Goal: Task Accomplishment & Management: Manage account settings

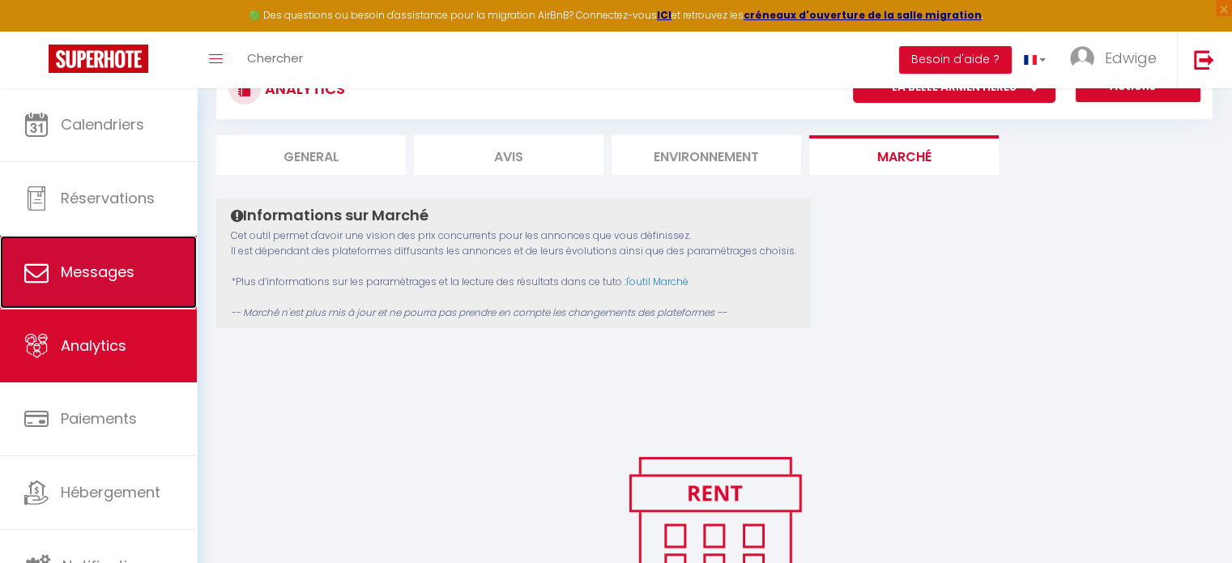
click at [111, 270] on span "Messages" at bounding box center [98, 272] width 74 height 20
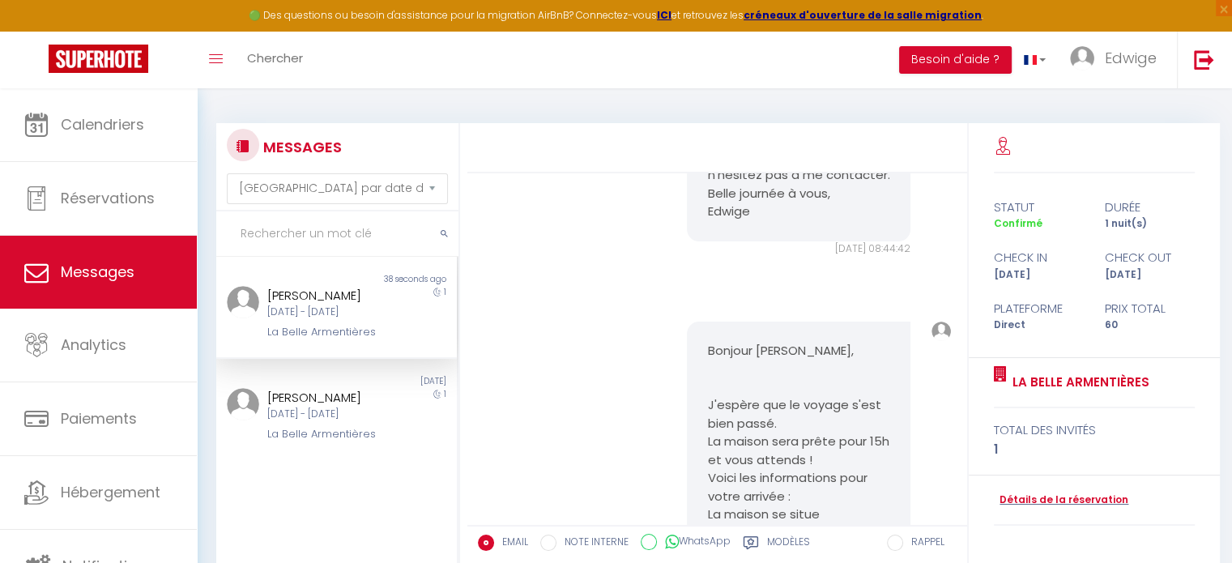
scroll to position [405, 0]
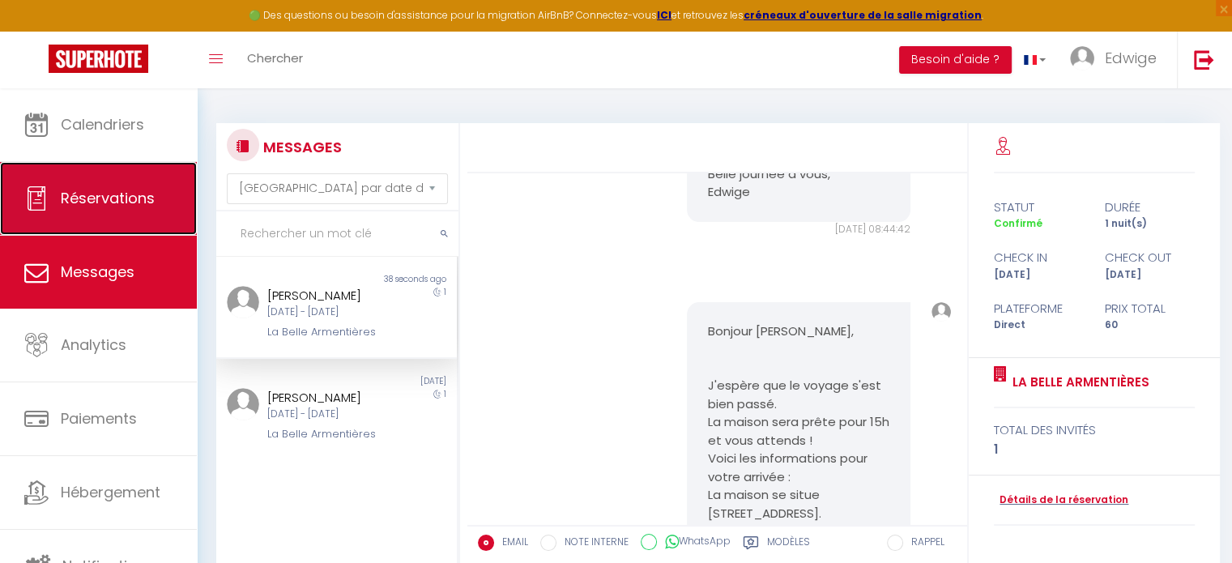
click at [113, 191] on span "Réservations" at bounding box center [108, 198] width 94 height 20
select select "not_cancelled"
select select
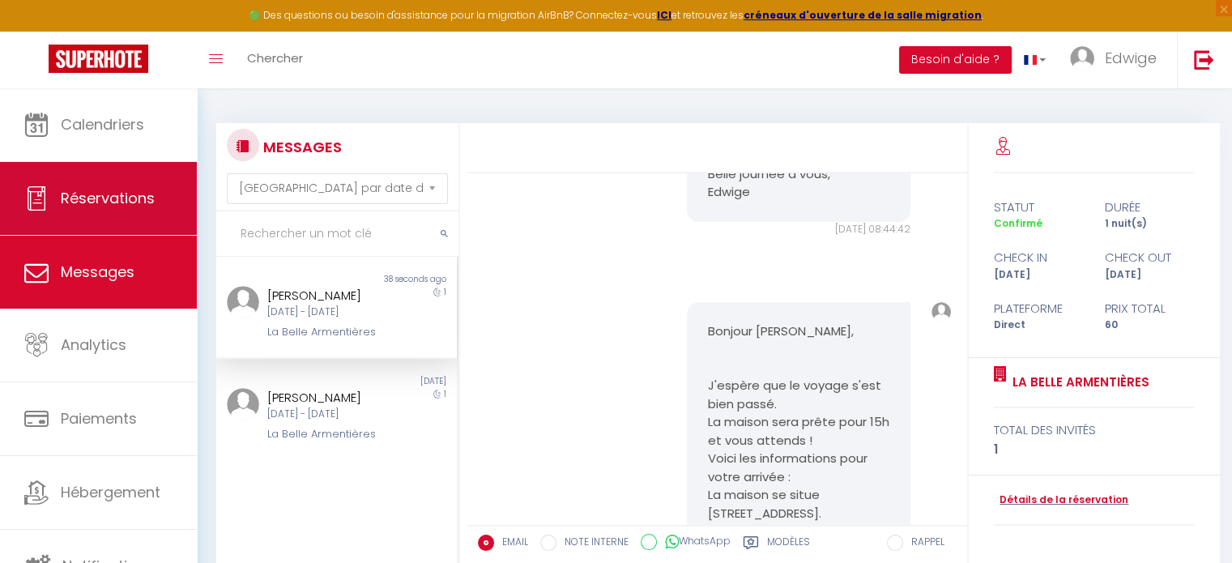
select select
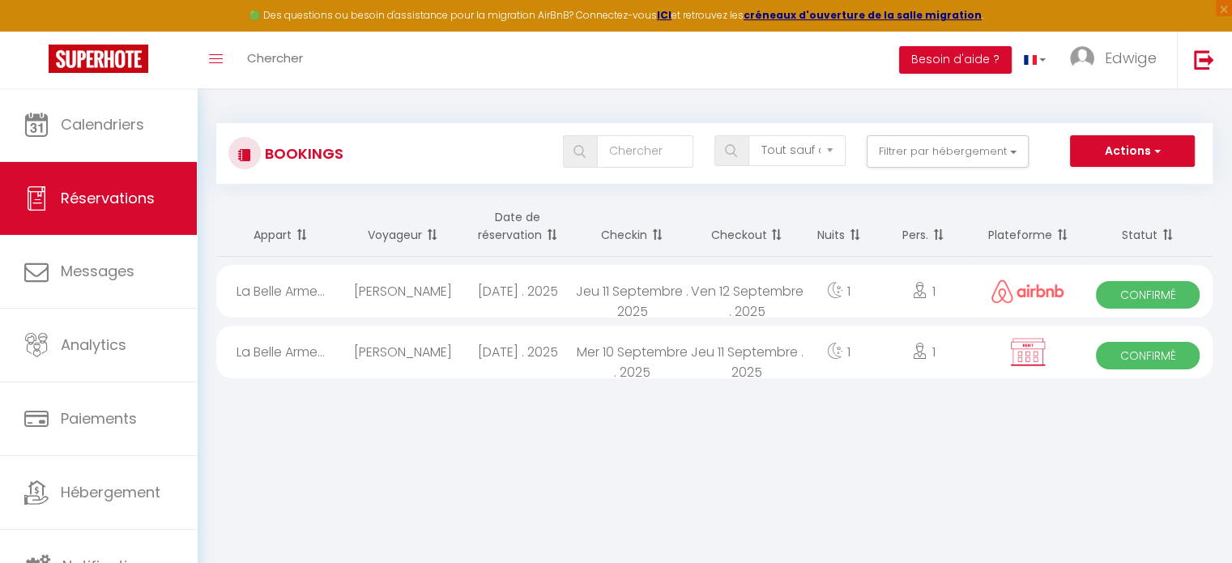
click at [942, 355] on div "1" at bounding box center [924, 352] width 100 height 53
select select "OK"
select select "KO"
select select "0"
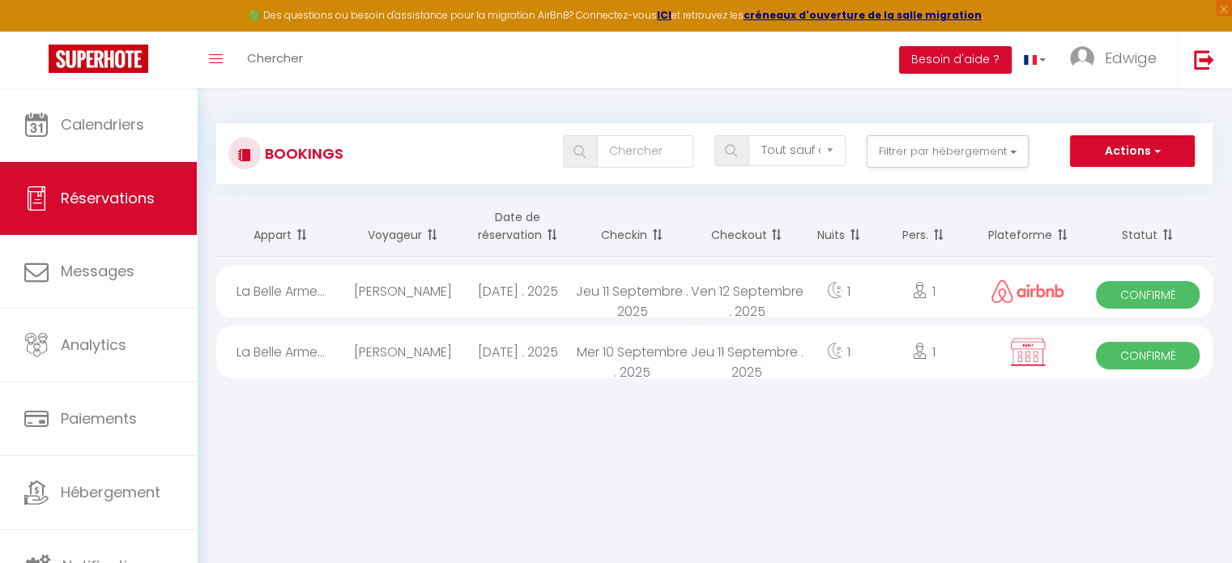
select select "0"
select select
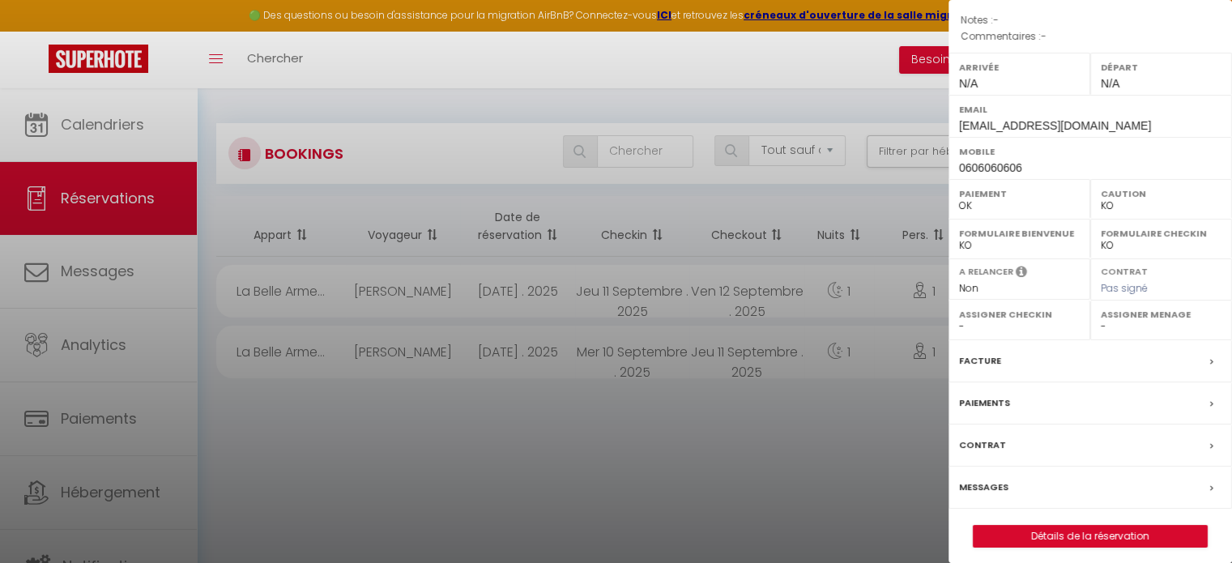
scroll to position [189, 0]
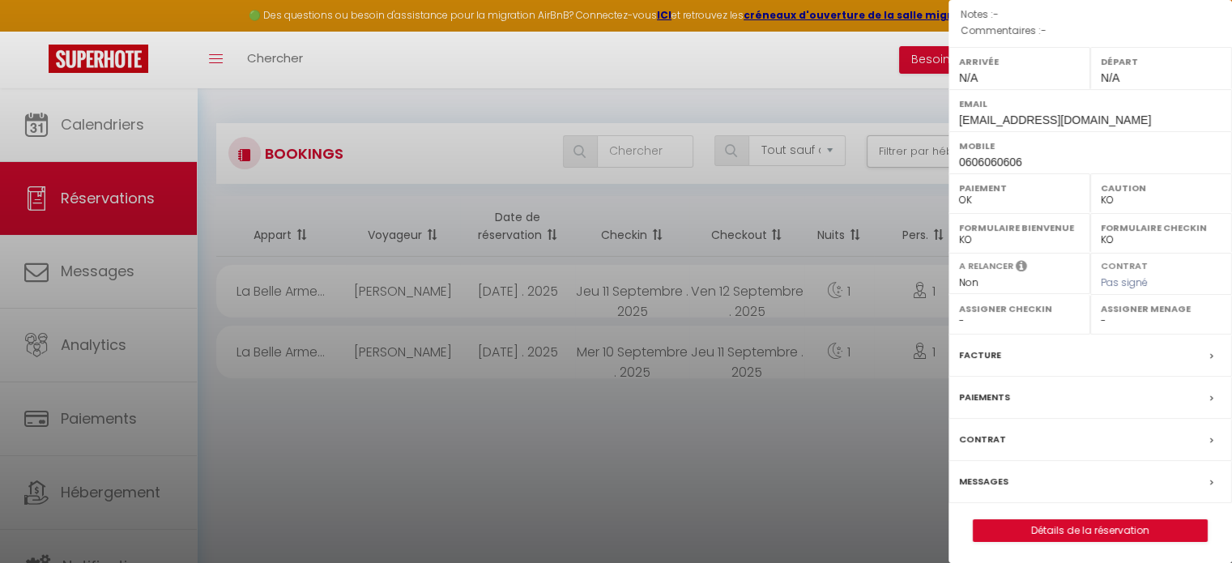
click at [1105, 484] on div "Messages" at bounding box center [1091, 482] width 284 height 42
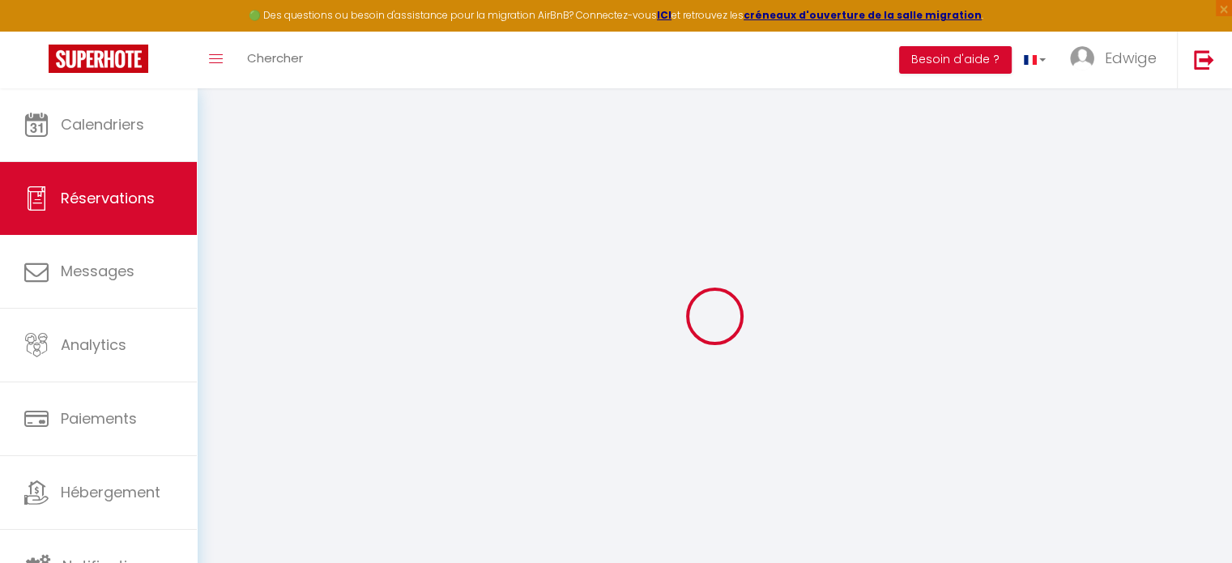
select select
checkbox input "false"
select select
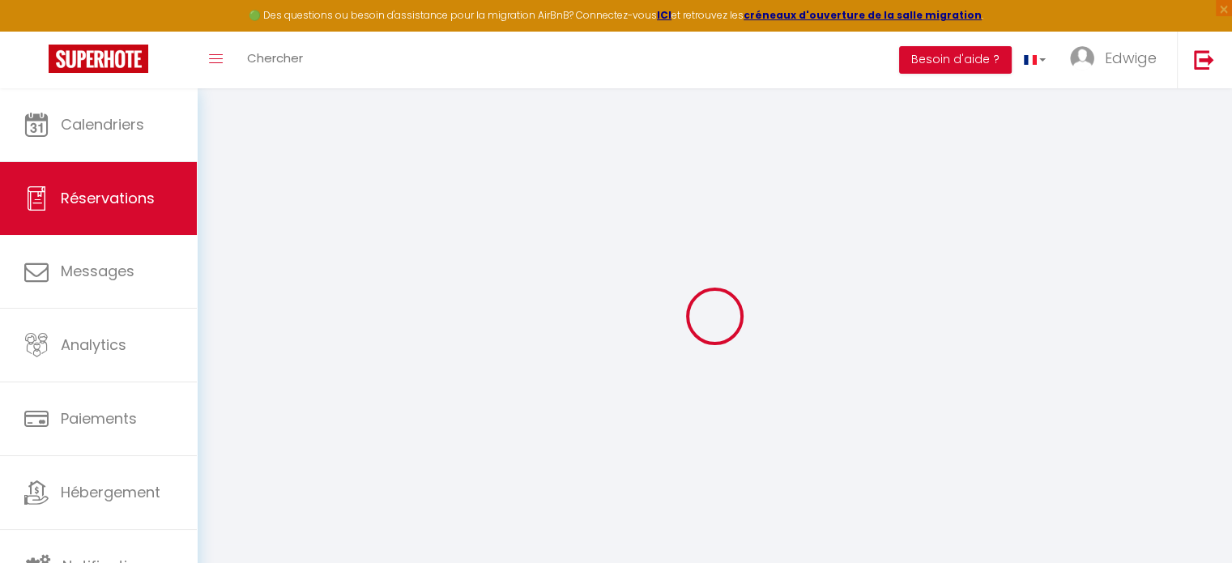
checkbox input "false"
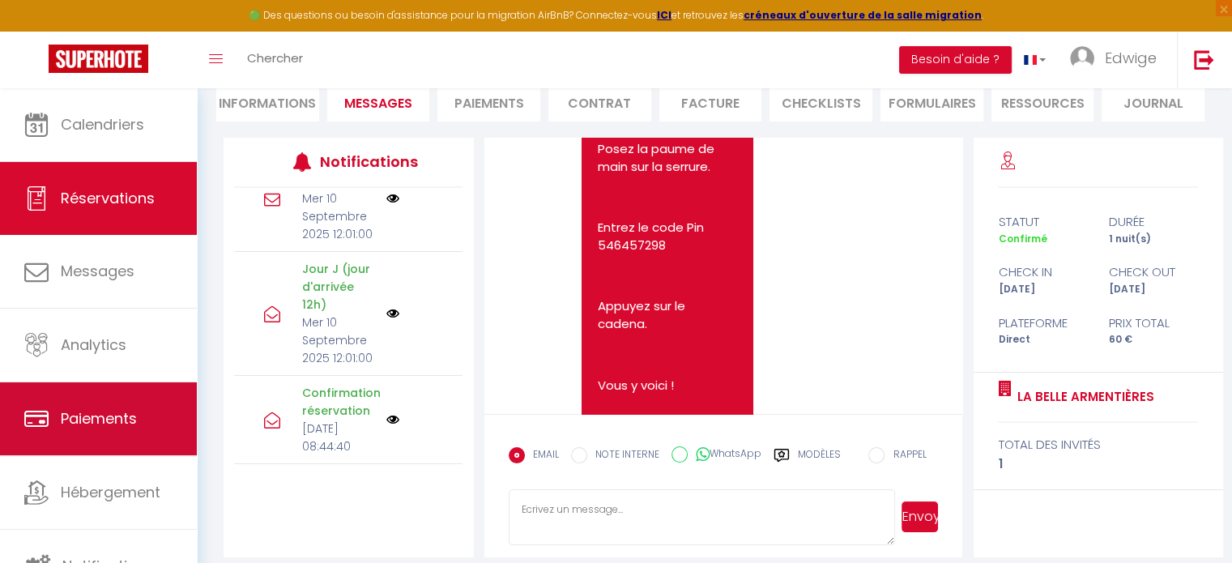
scroll to position [4, 0]
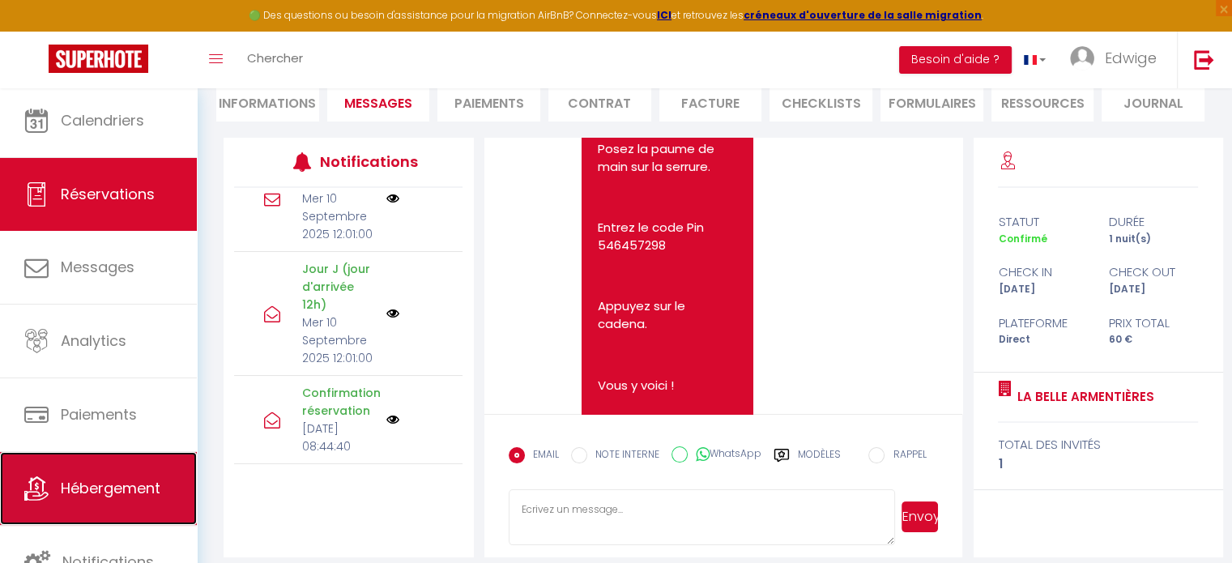
click at [126, 472] on link "Hébergement" at bounding box center [98, 488] width 197 height 73
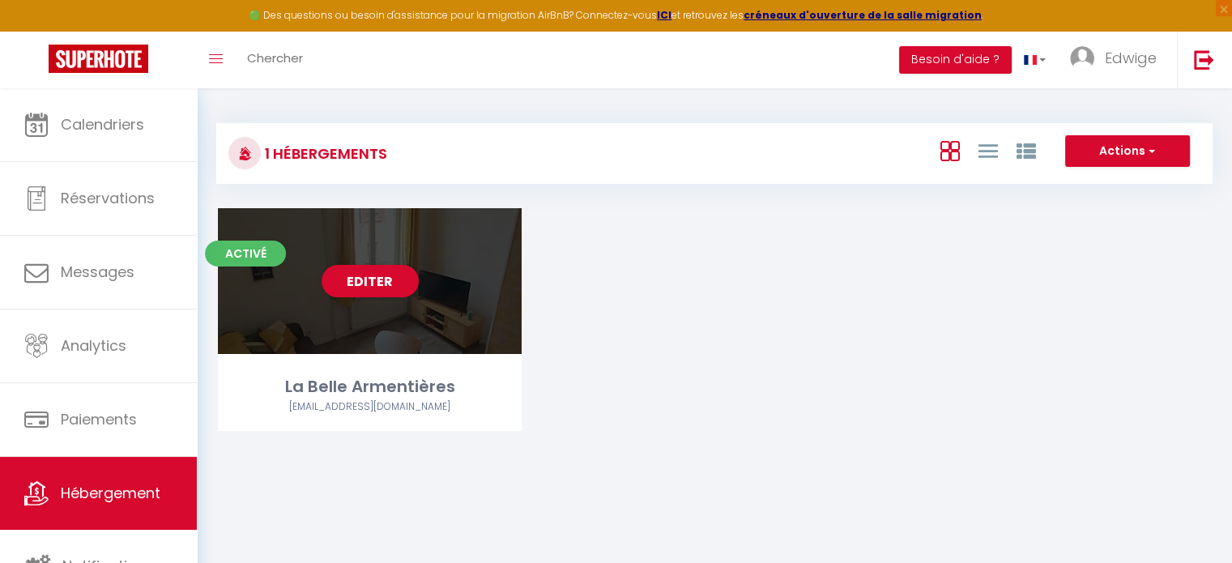
click at [312, 296] on div "Editer" at bounding box center [370, 281] width 304 height 146
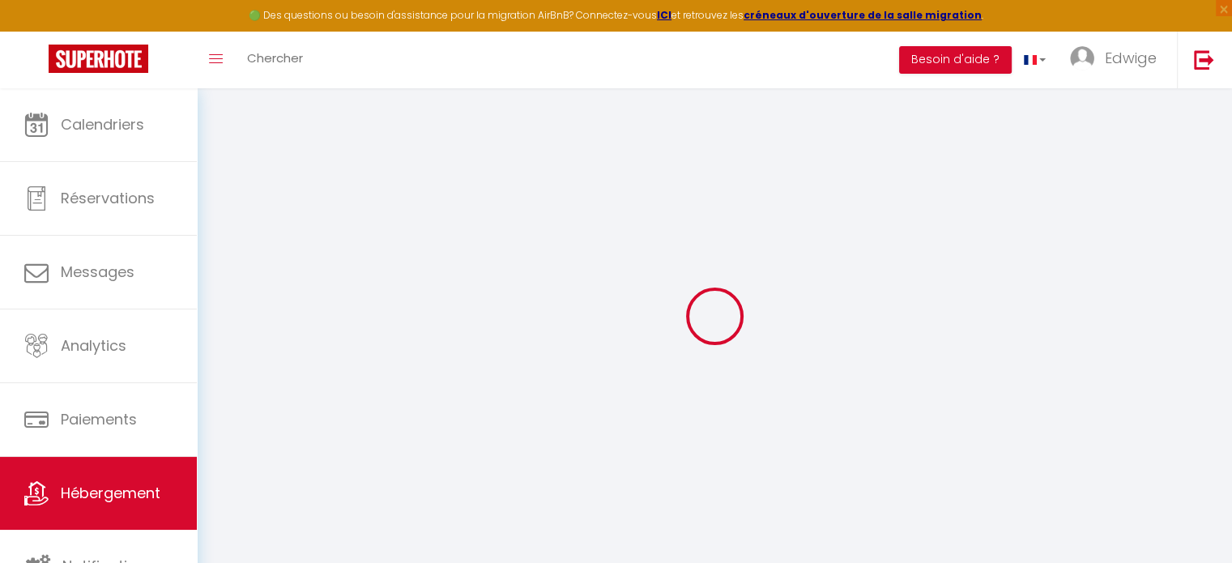
select select "IgloohomeV2"
select select
checkbox input "false"
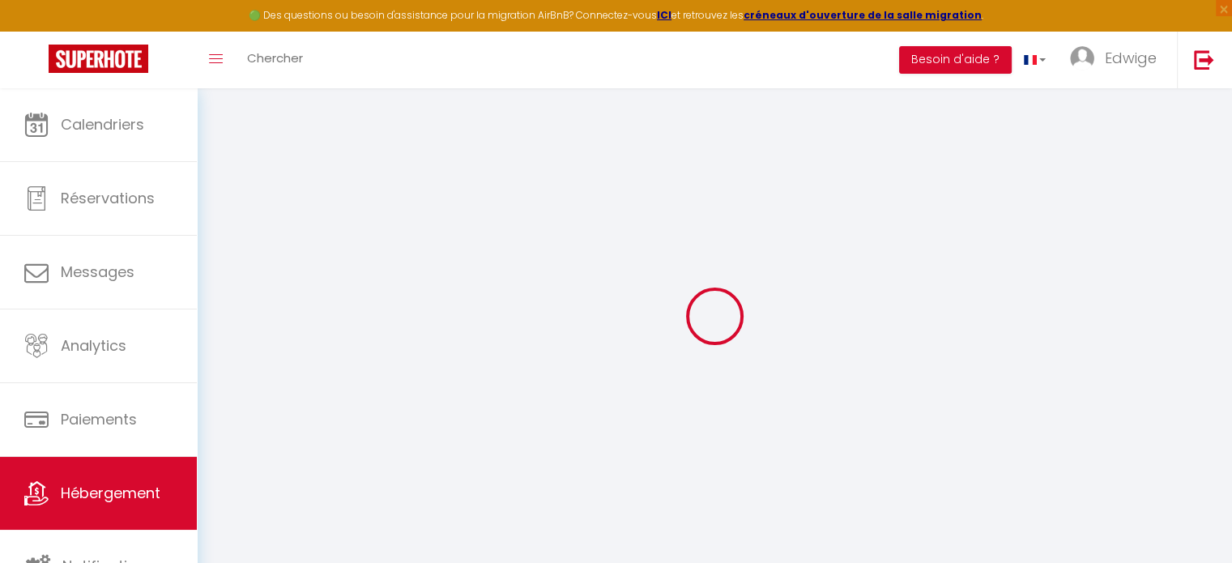
checkbox input "false"
select select "15:00"
select select "23:45"
select select "12:00"
select select "30"
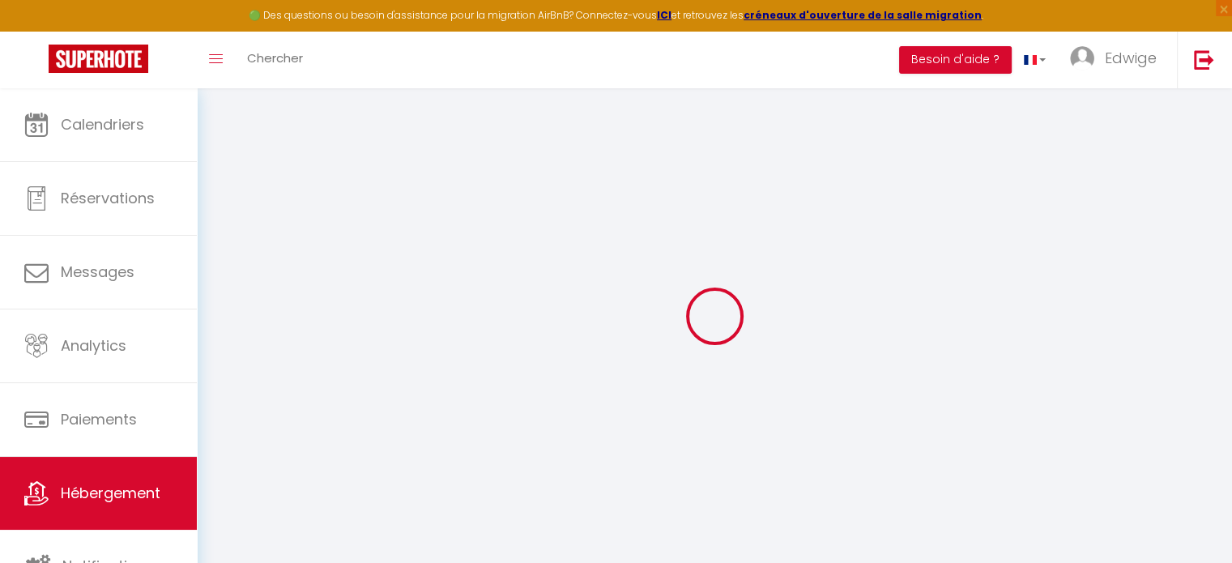
select select "120"
select select "2"
select select
checkbox input "false"
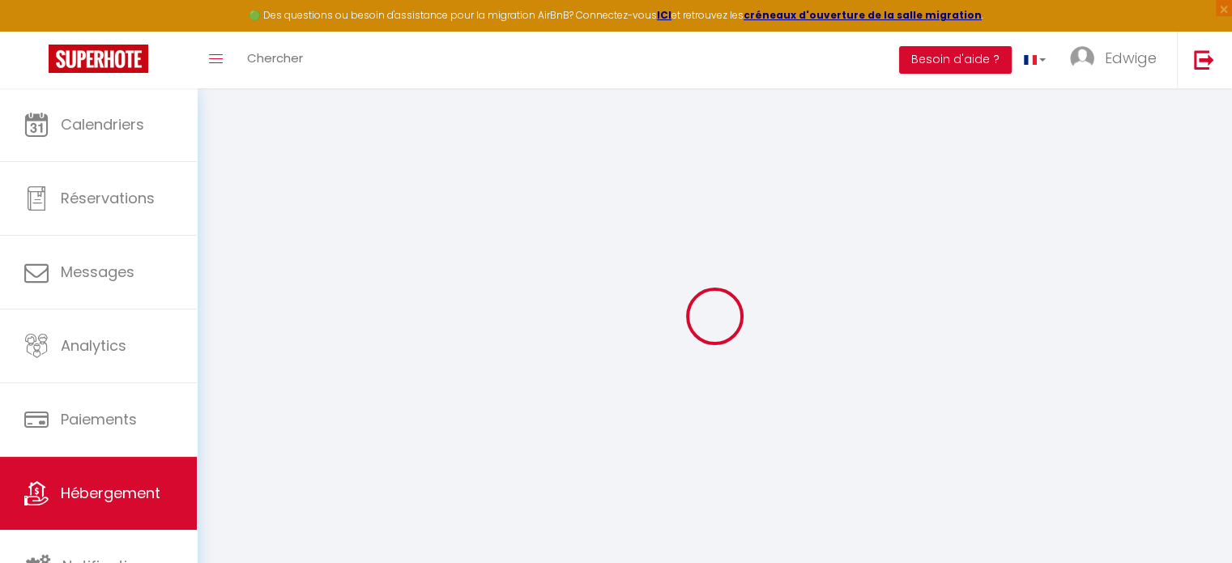
checkbox input "false"
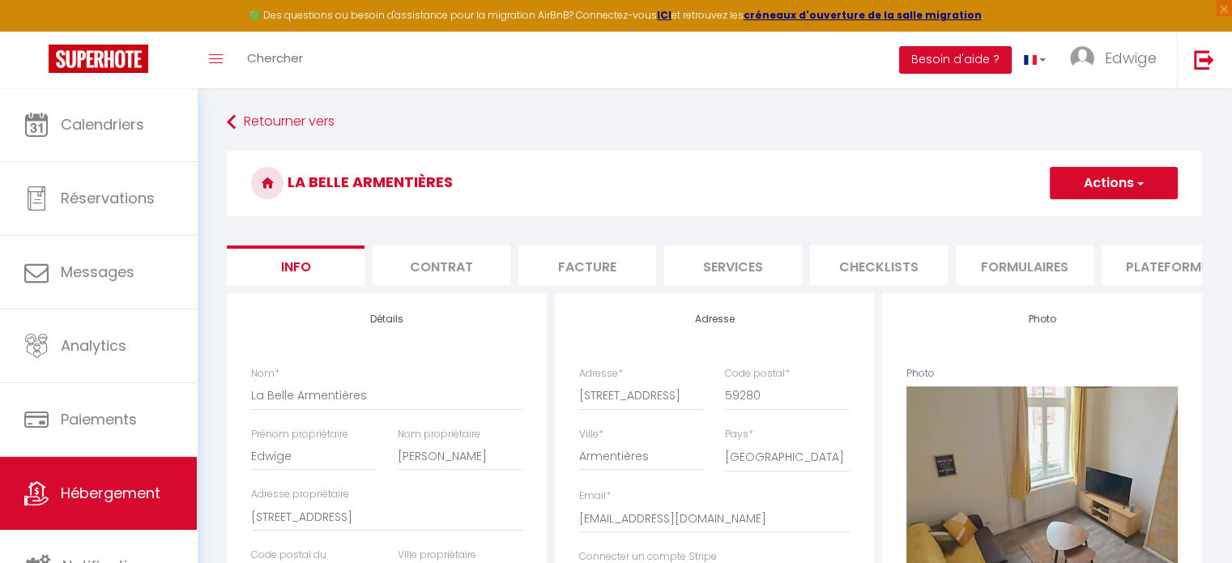
select select
checkbox input "false"
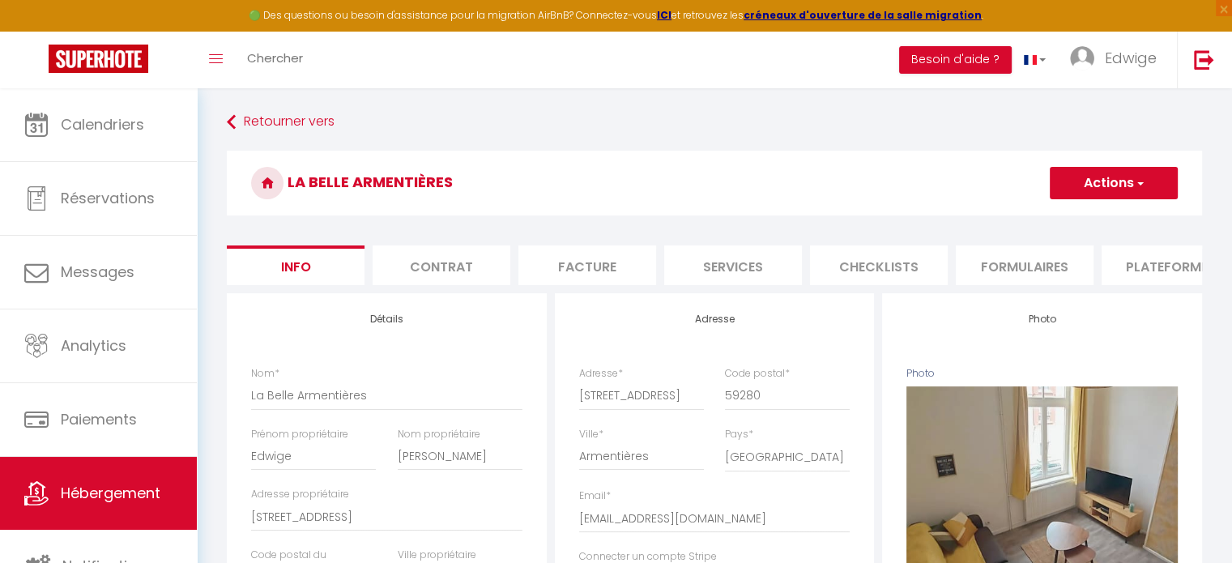
click at [736, 267] on li "Services" at bounding box center [733, 265] width 138 height 40
checkbox input "true"
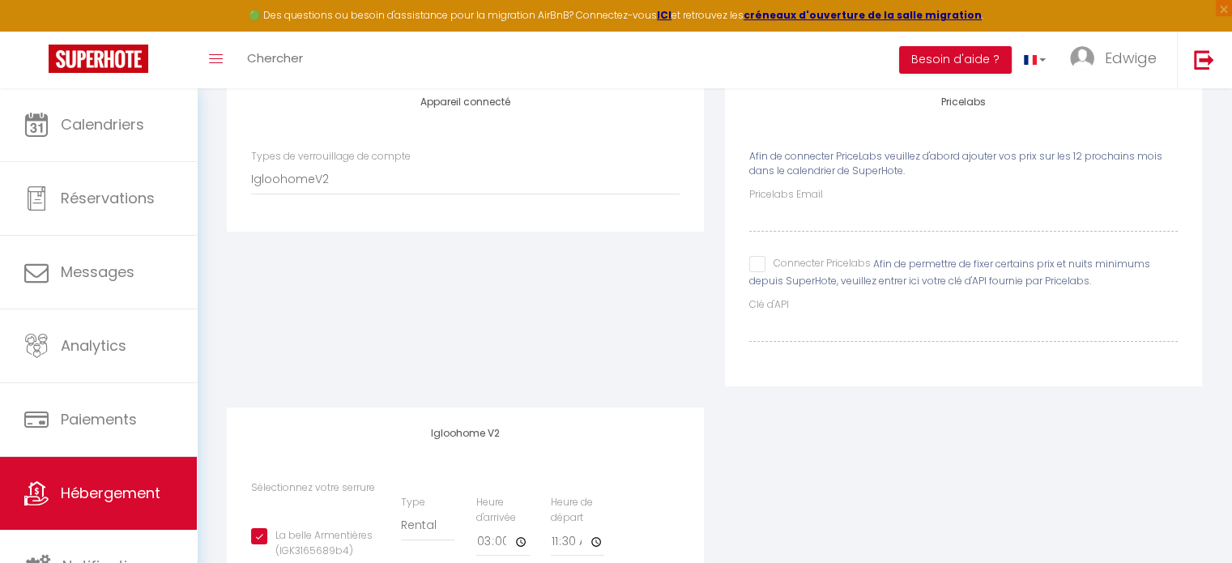
scroll to position [318, 0]
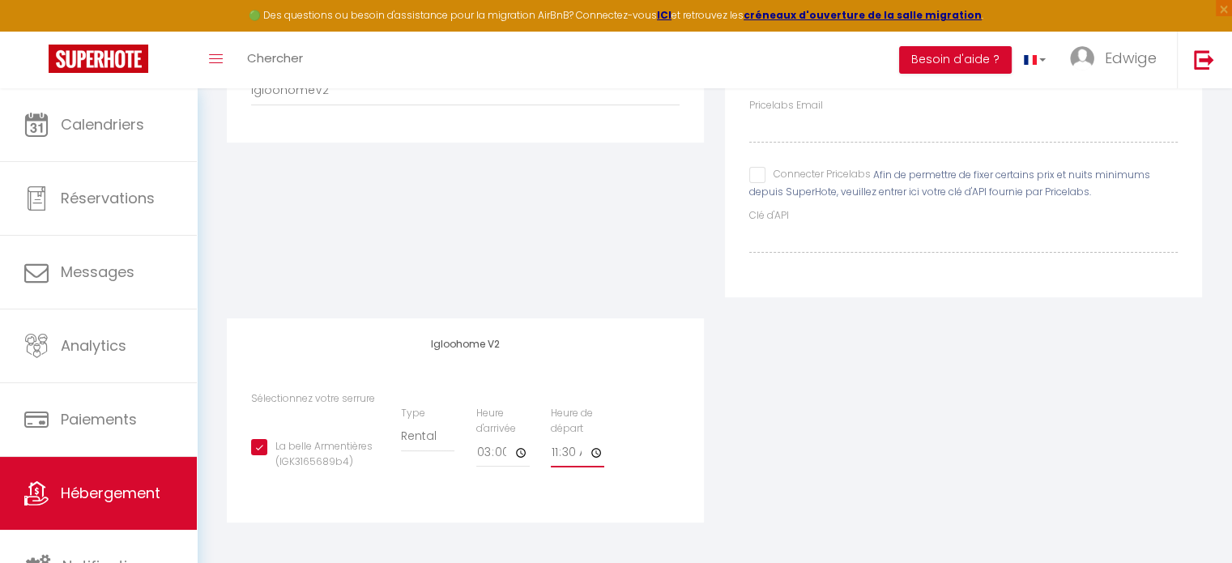
click at [594, 455] on input "11:30" at bounding box center [577, 452] width 53 height 29
type input "00:30"
checkbox input "true"
type input "00:00"
checkbox input "true"
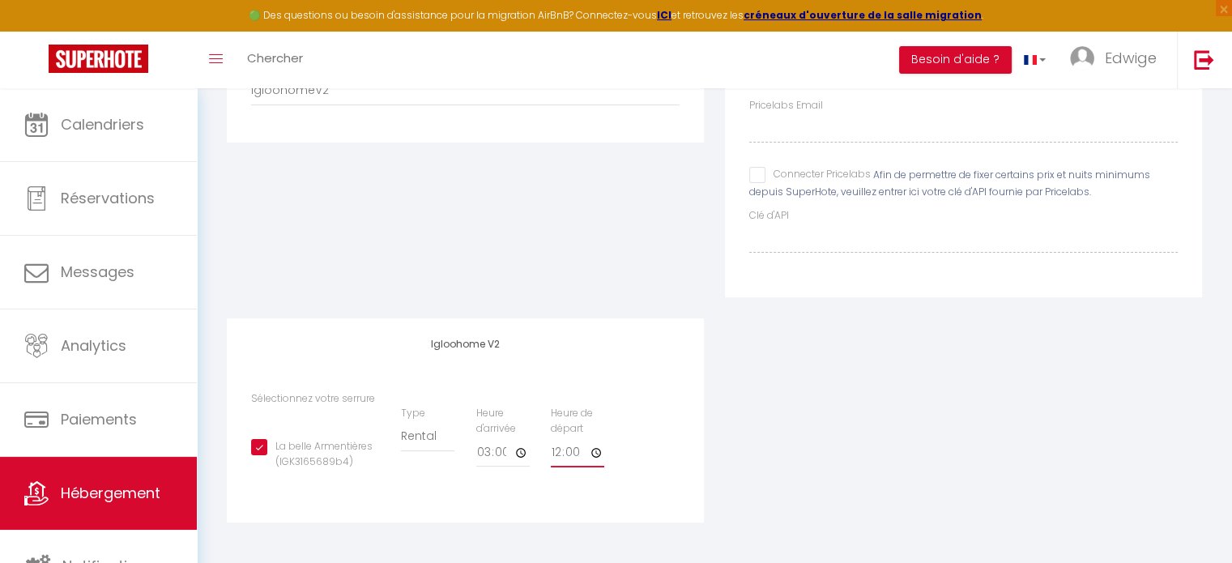
type input "12:00"
checkbox input "true"
type input "00:00"
checkbox input "true"
type input "00:00"
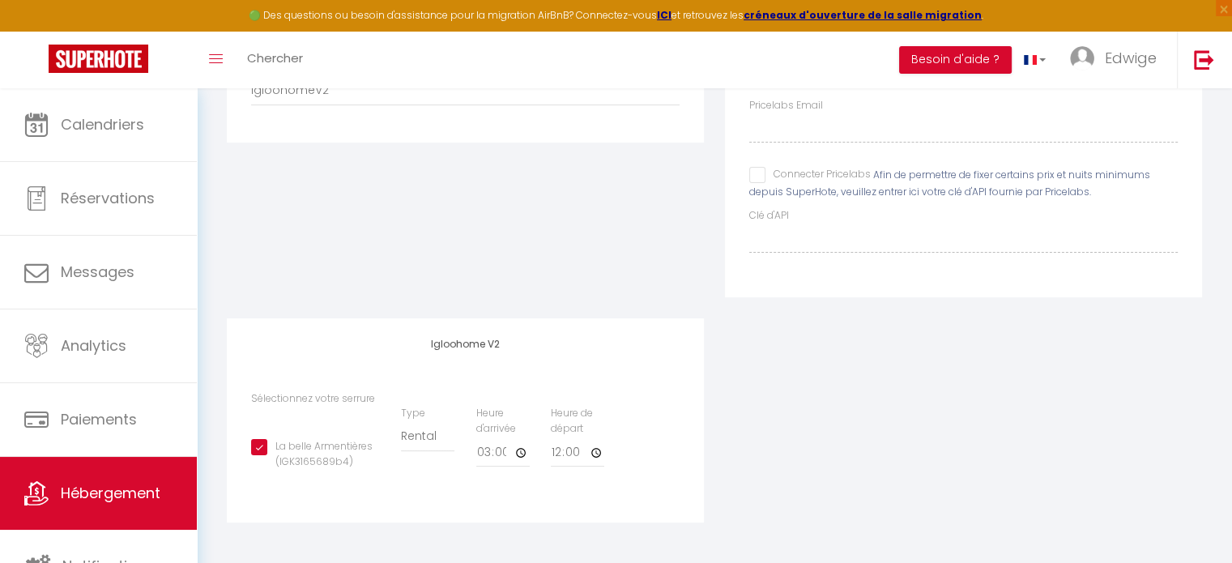
click at [725, 465] on div "Appareil connecté Types de verrouillage de compte IgloohomeV2 Pricelabs Afin de…" at bounding box center [714, 265] width 997 height 557
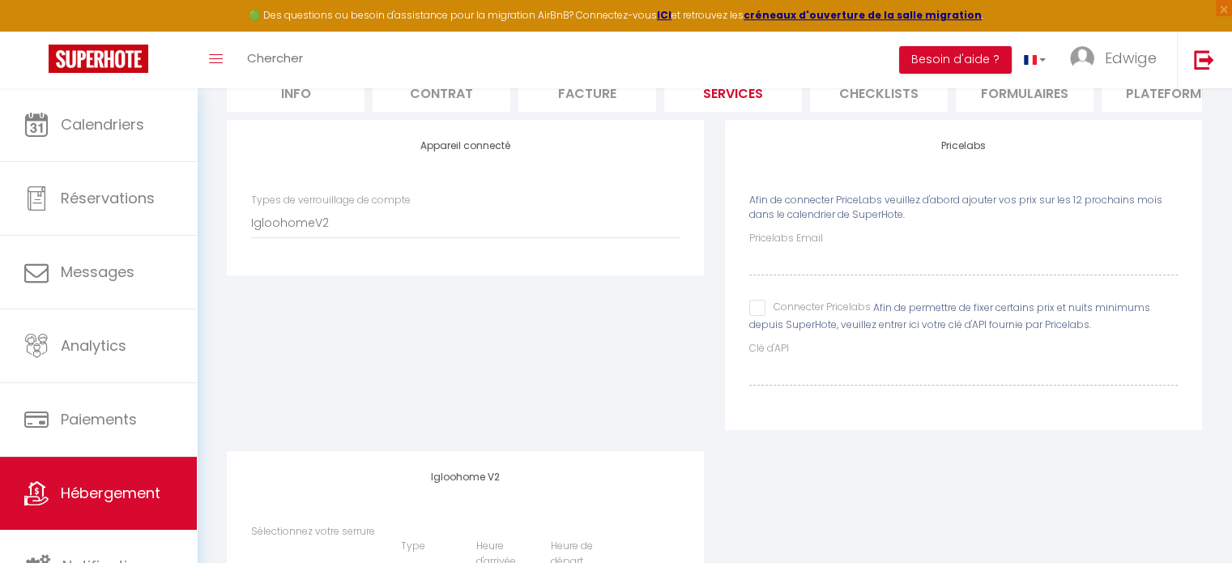
scroll to position [0, 0]
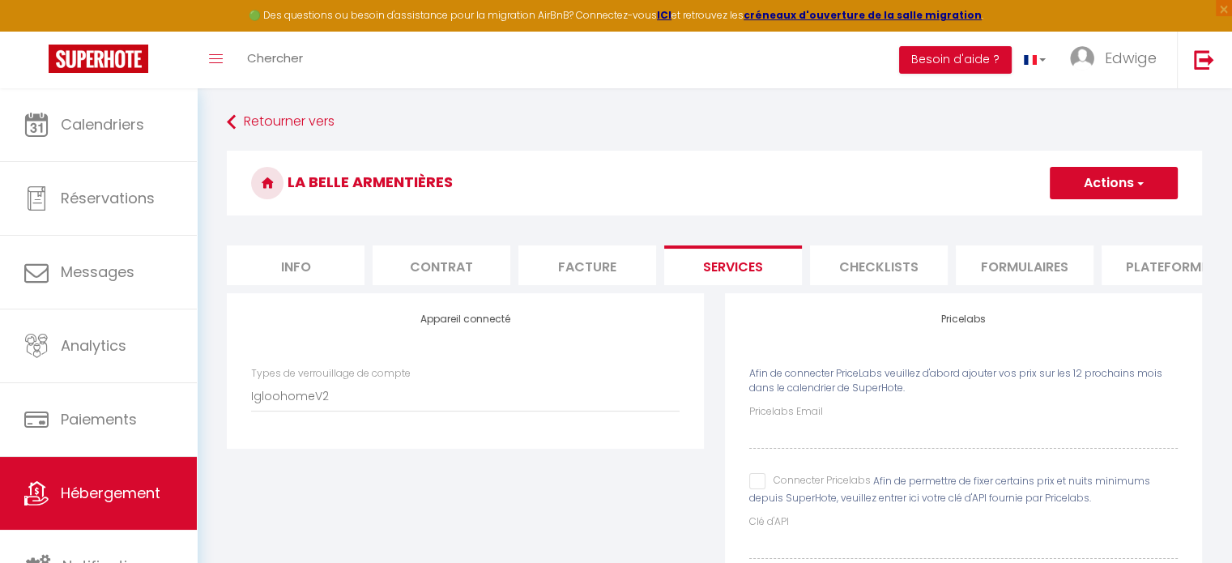
click at [1112, 174] on button "Actions" at bounding box center [1114, 183] width 128 height 32
click at [1103, 219] on link "Enregistrer" at bounding box center [1113, 218] width 128 height 21
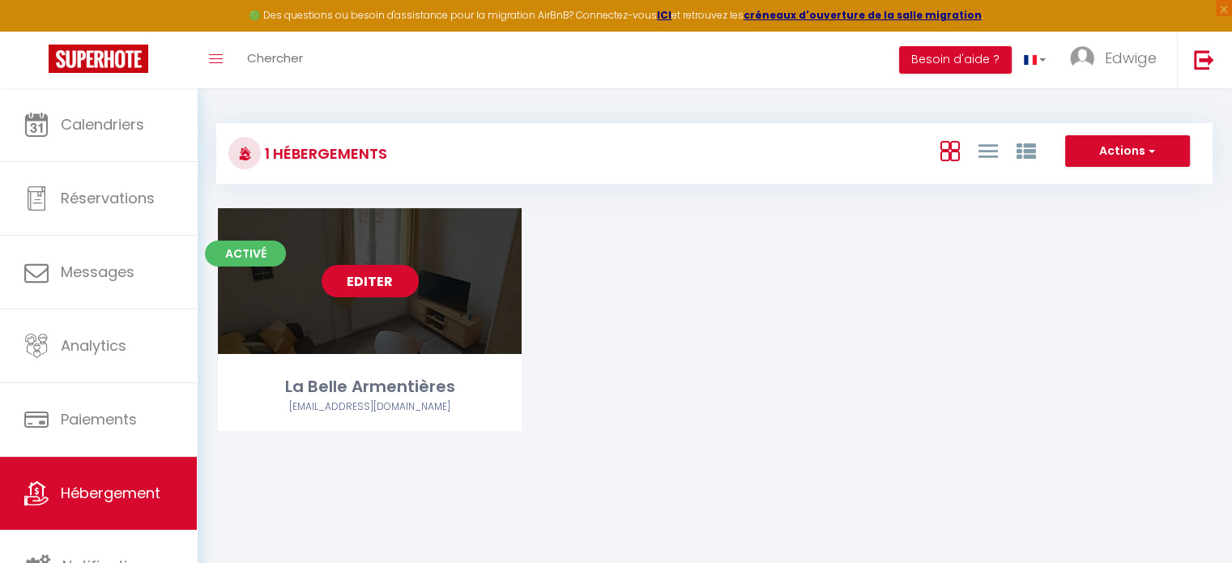
click at [353, 280] on link "Editer" at bounding box center [370, 281] width 97 height 32
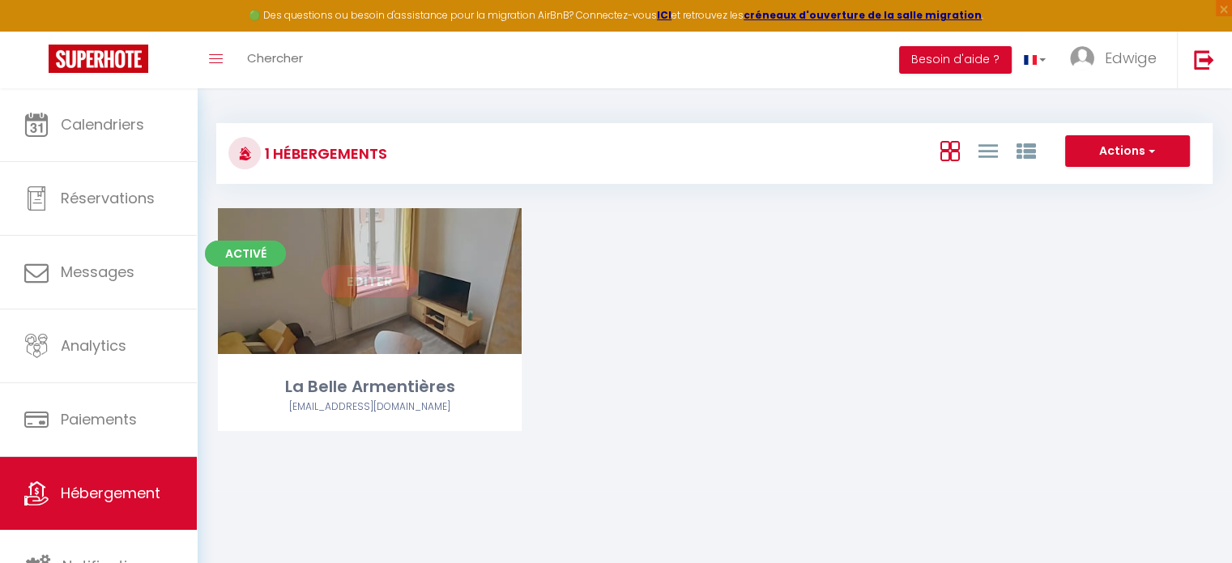
click at [405, 284] on link "Editer" at bounding box center [370, 281] width 97 height 32
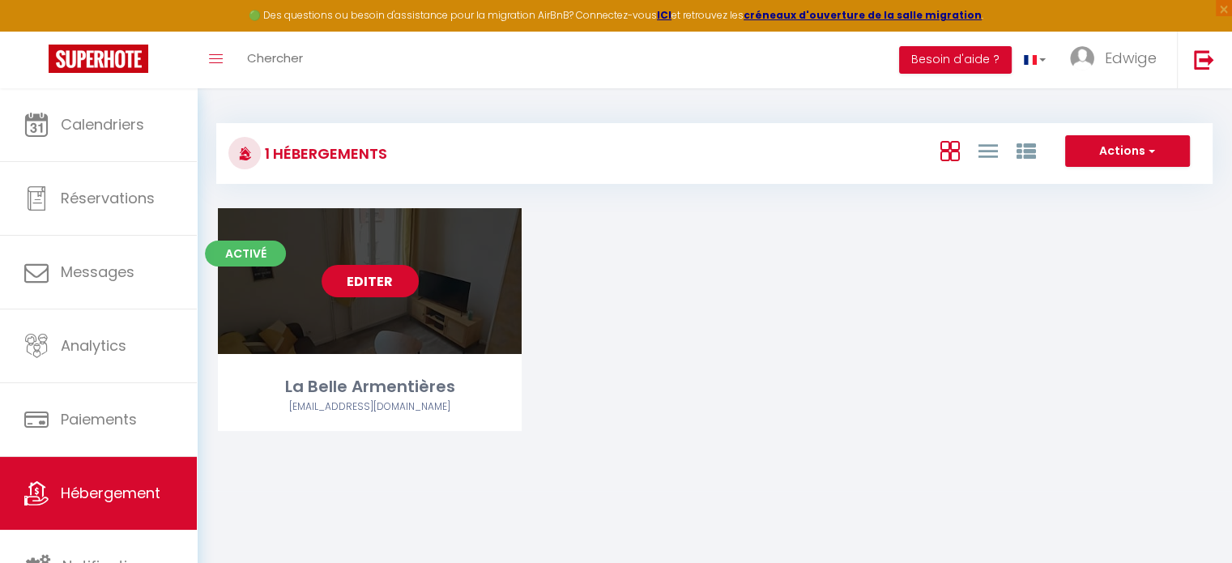
click at [386, 277] on link "Editer" at bounding box center [370, 281] width 97 height 32
select select "3"
select select "2"
select select "1"
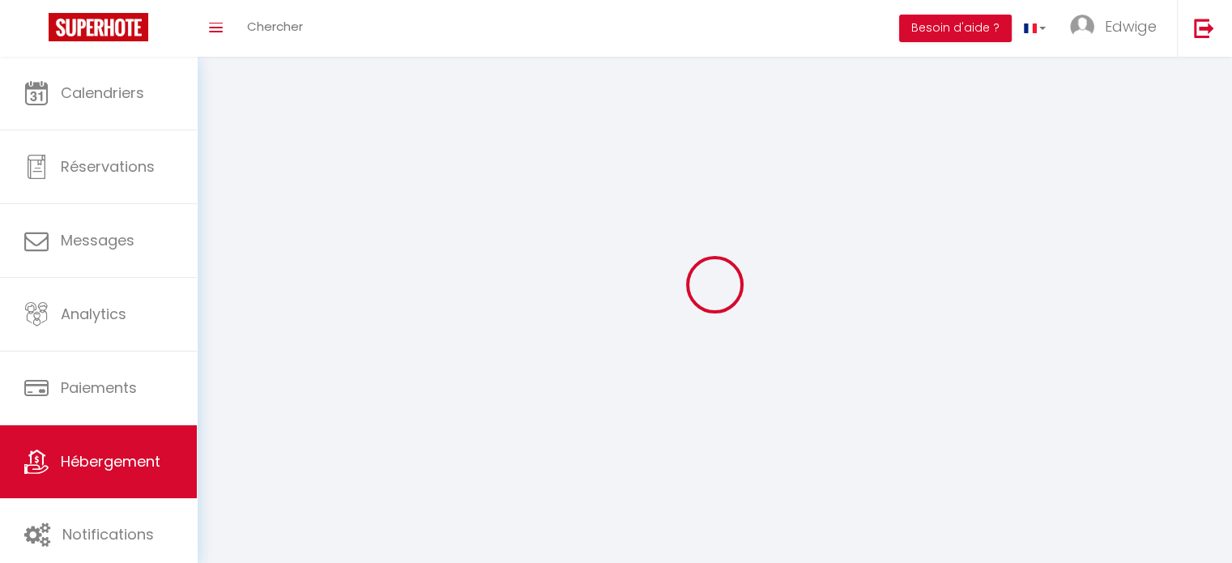
select select
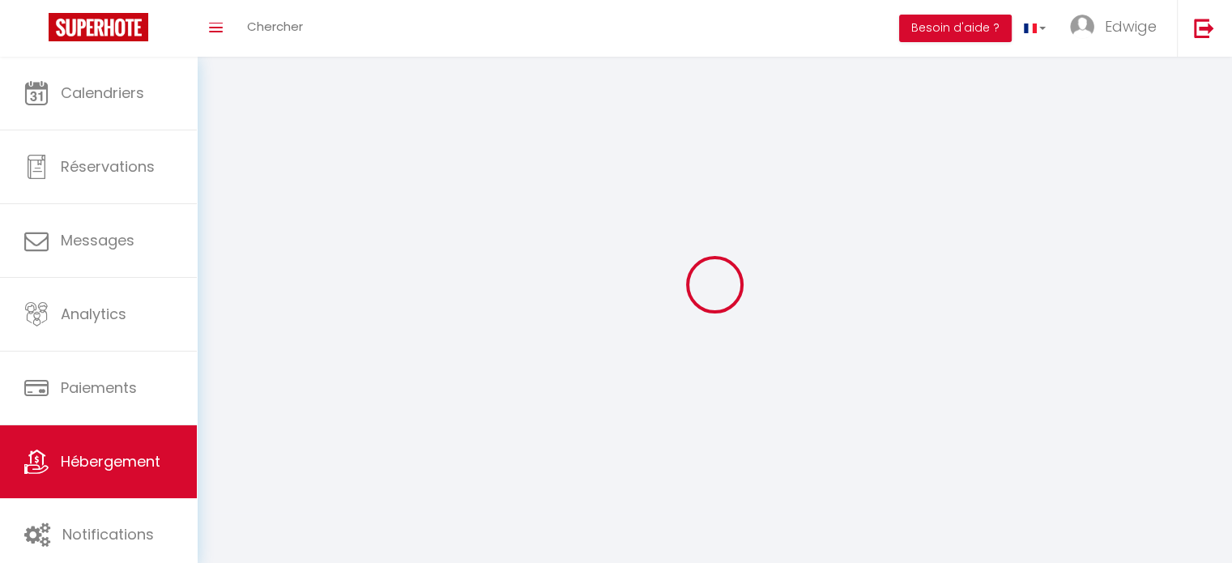
select select
checkbox input "false"
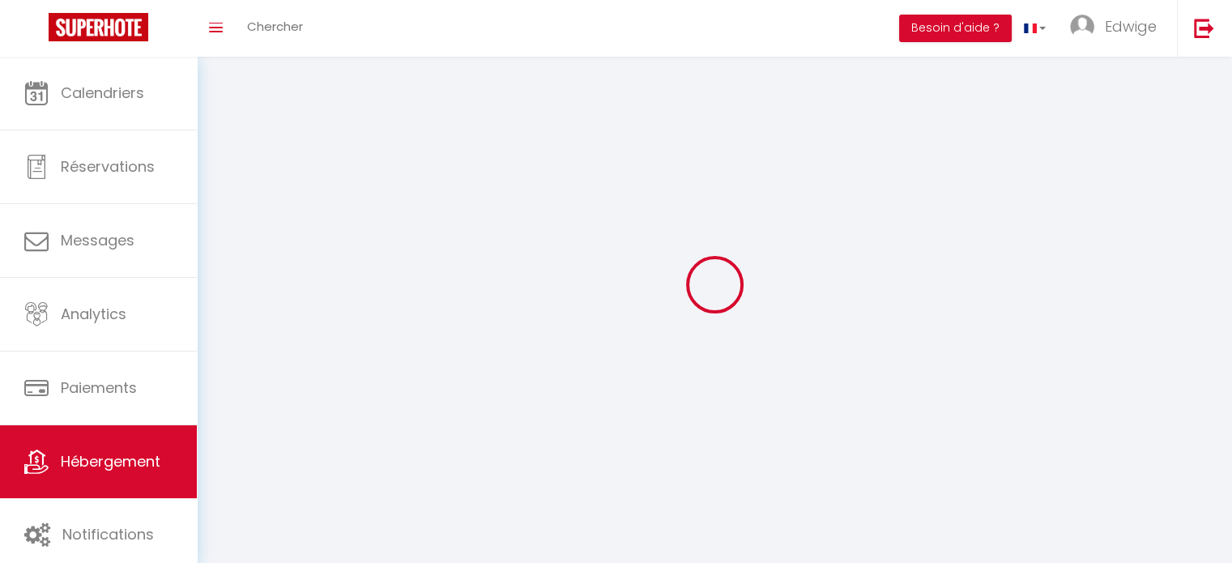
select select
select select "1"
select select "28"
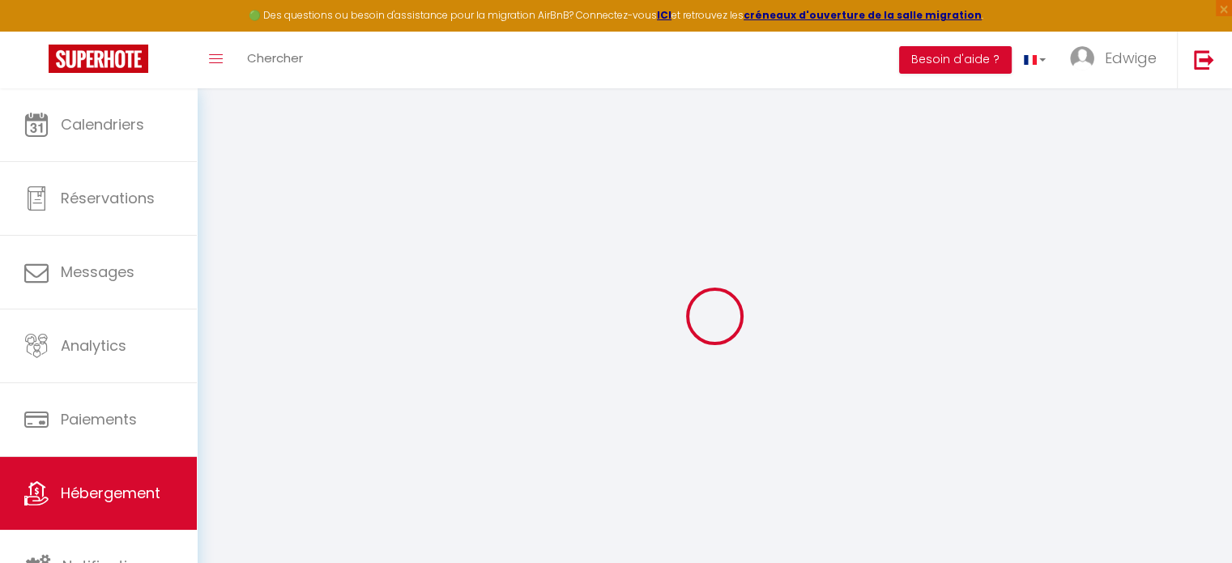
select select
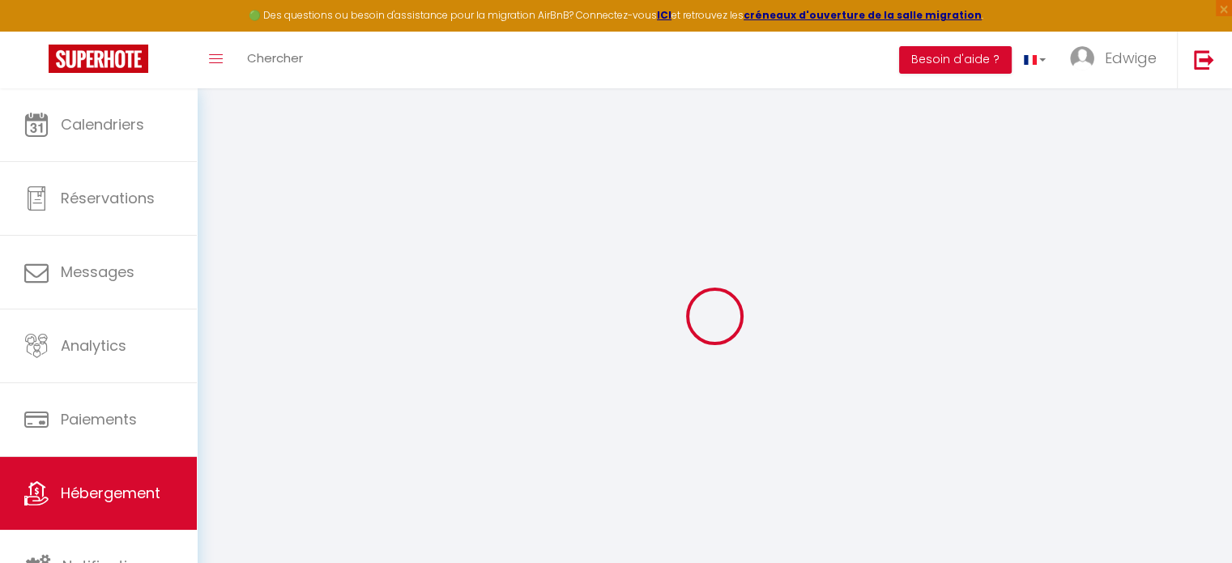
select select
checkbox input "false"
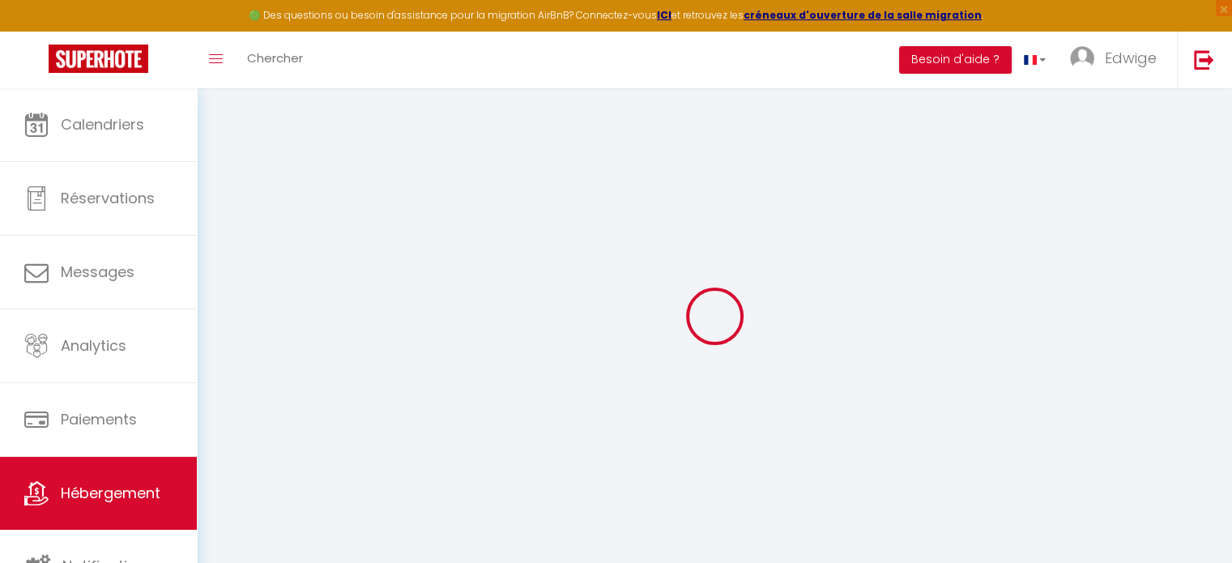
select select
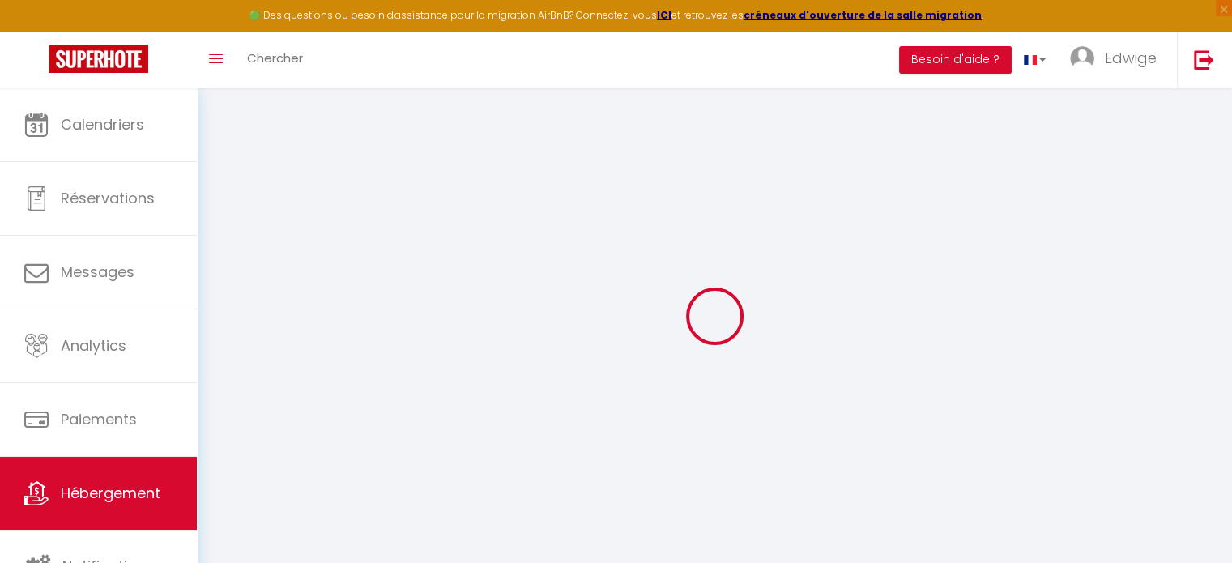
select select
checkbox input "false"
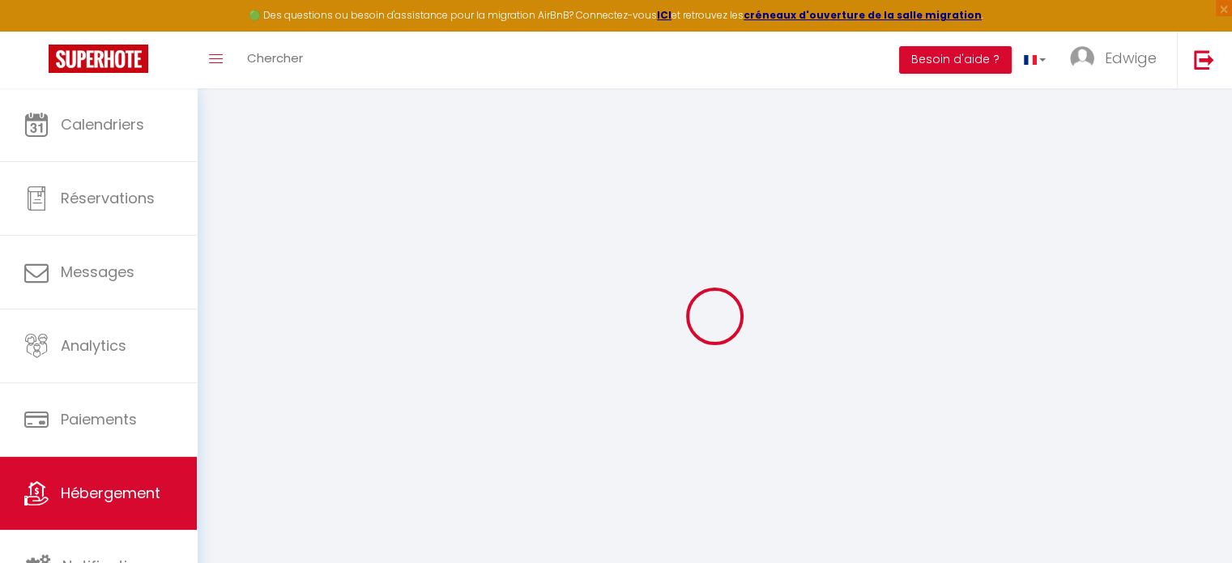
checkbox input "false"
select select
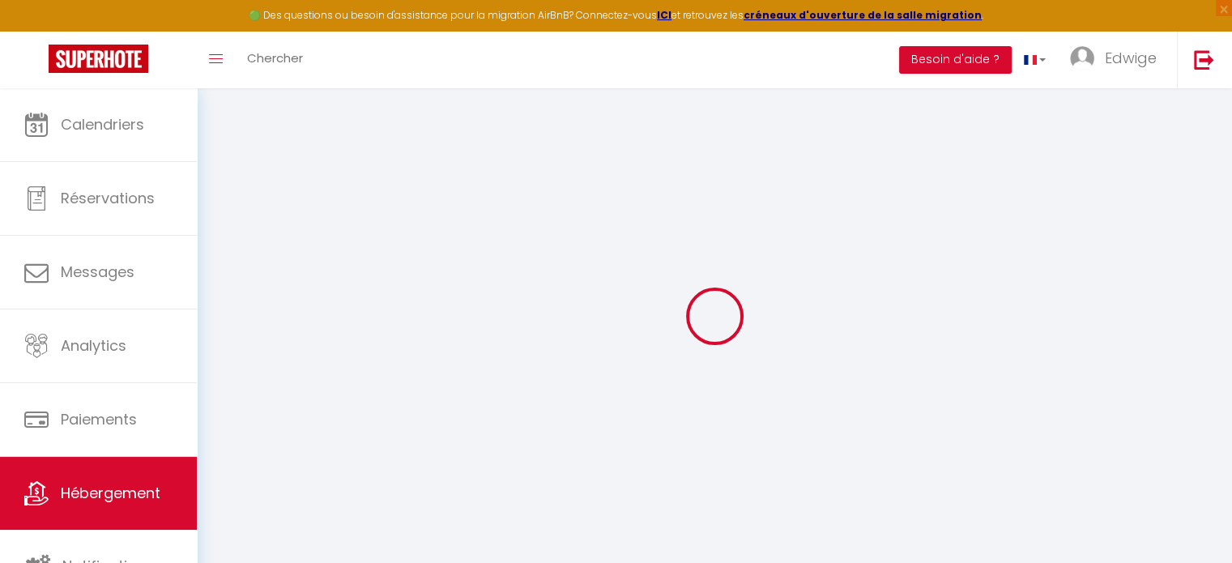
select select
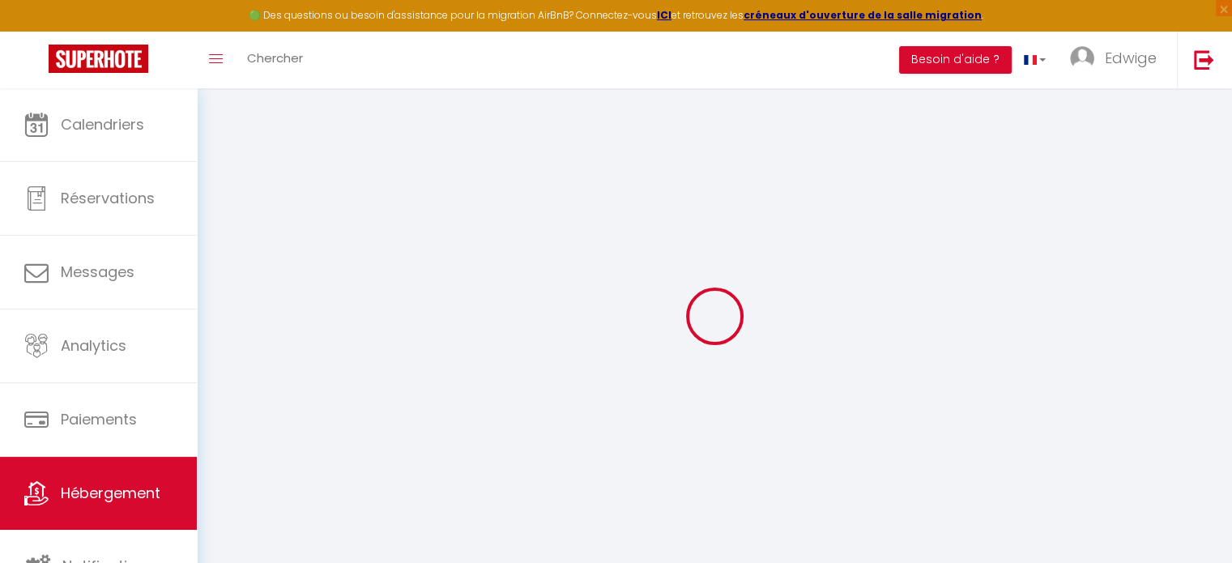
checkbox input "false"
select select
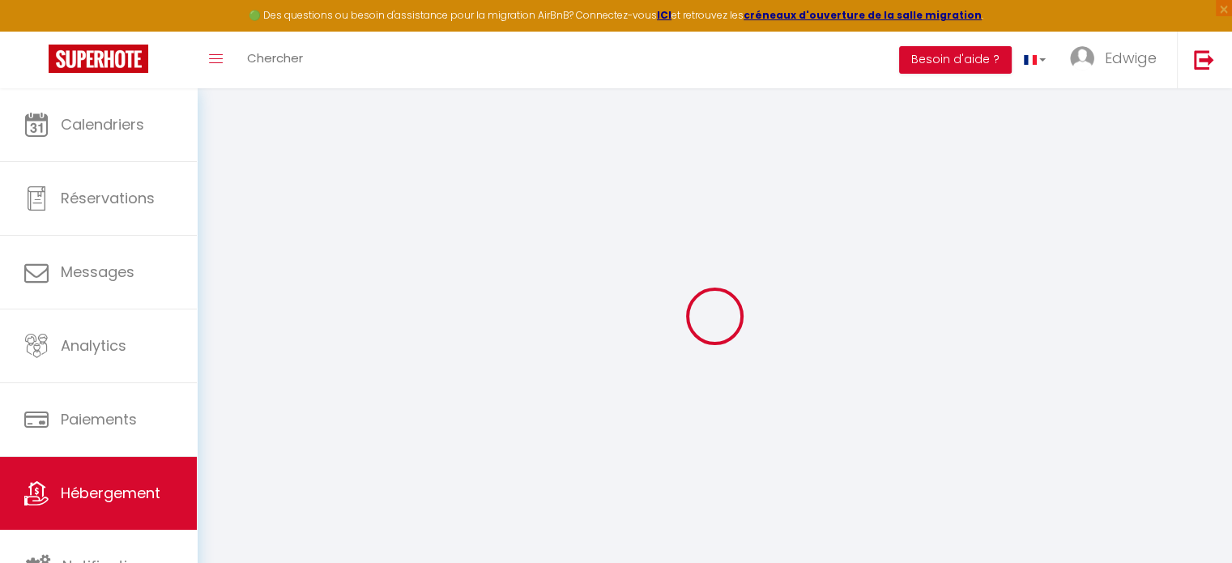
select select
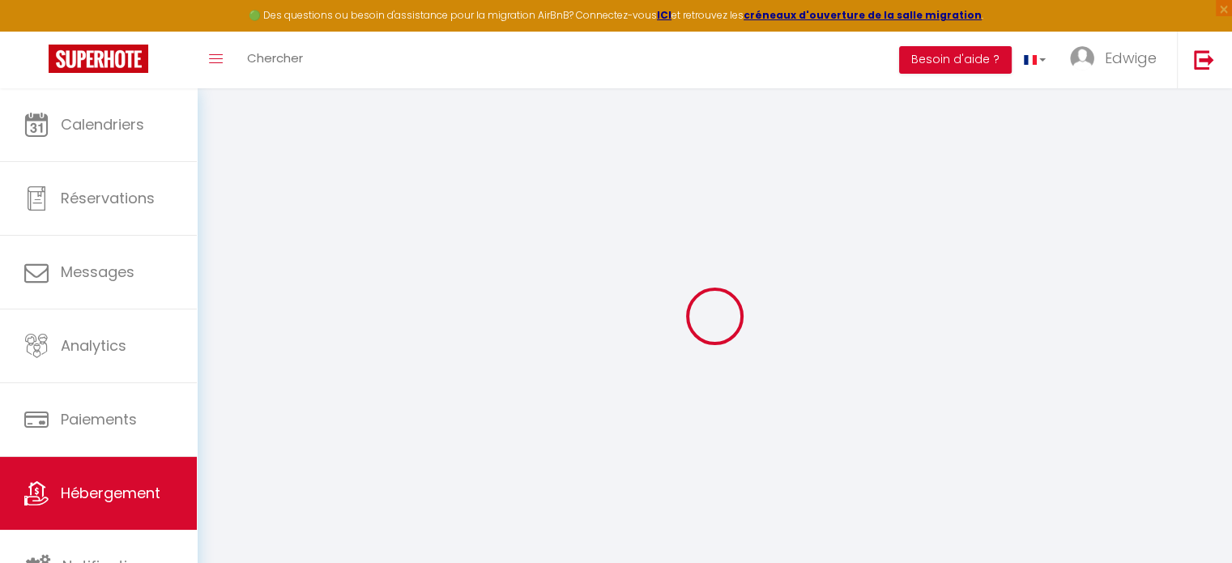
select select
checkbox input "false"
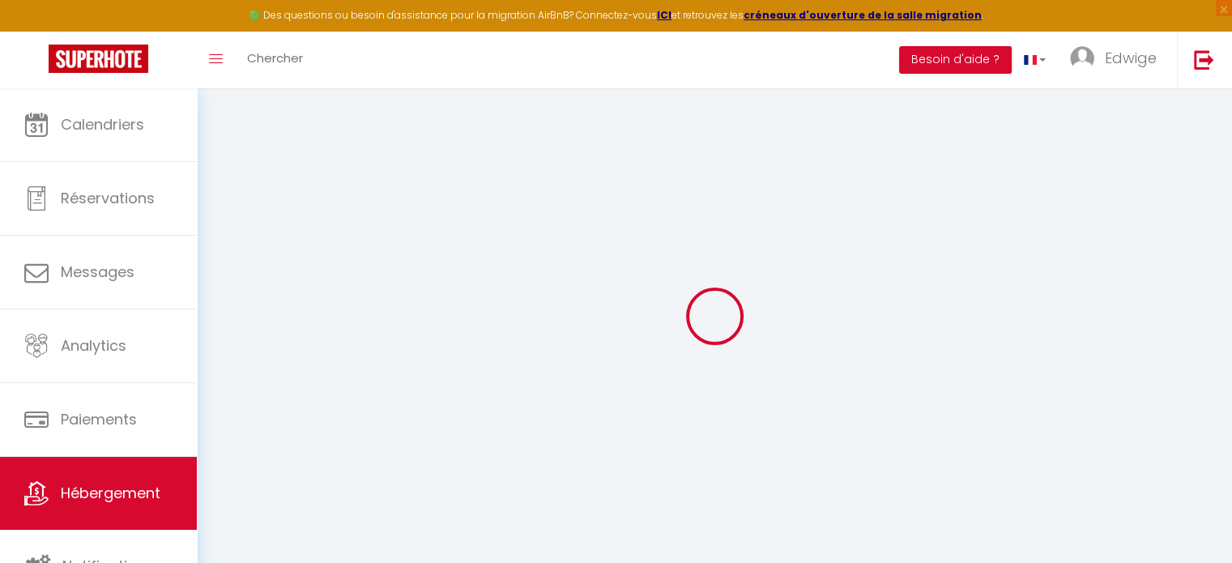
checkbox input "false"
select select
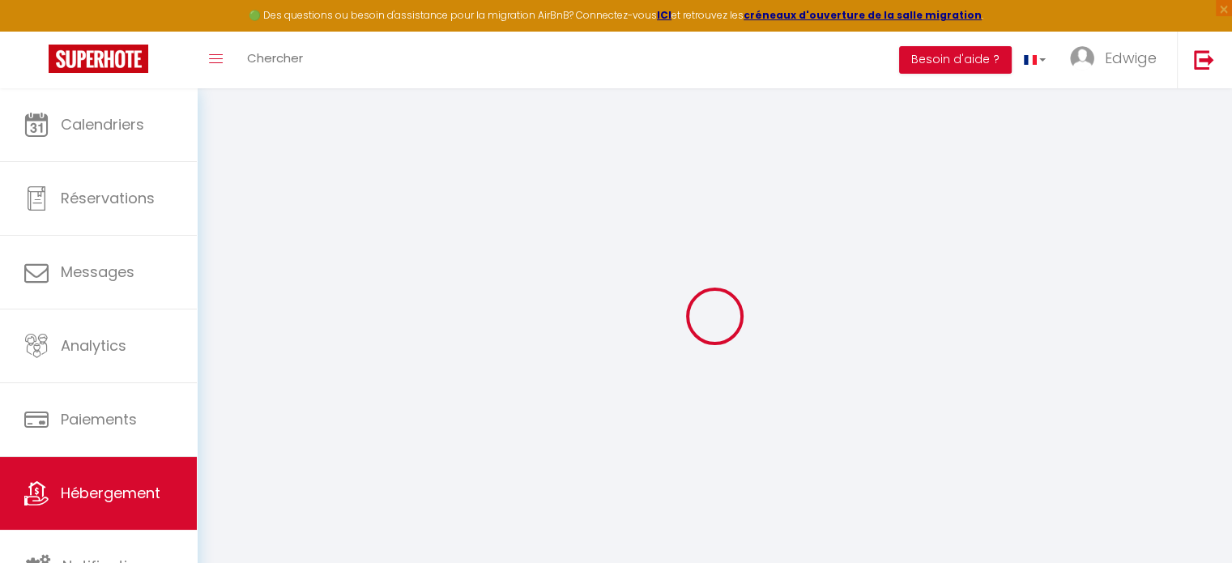
select select
checkbox input "false"
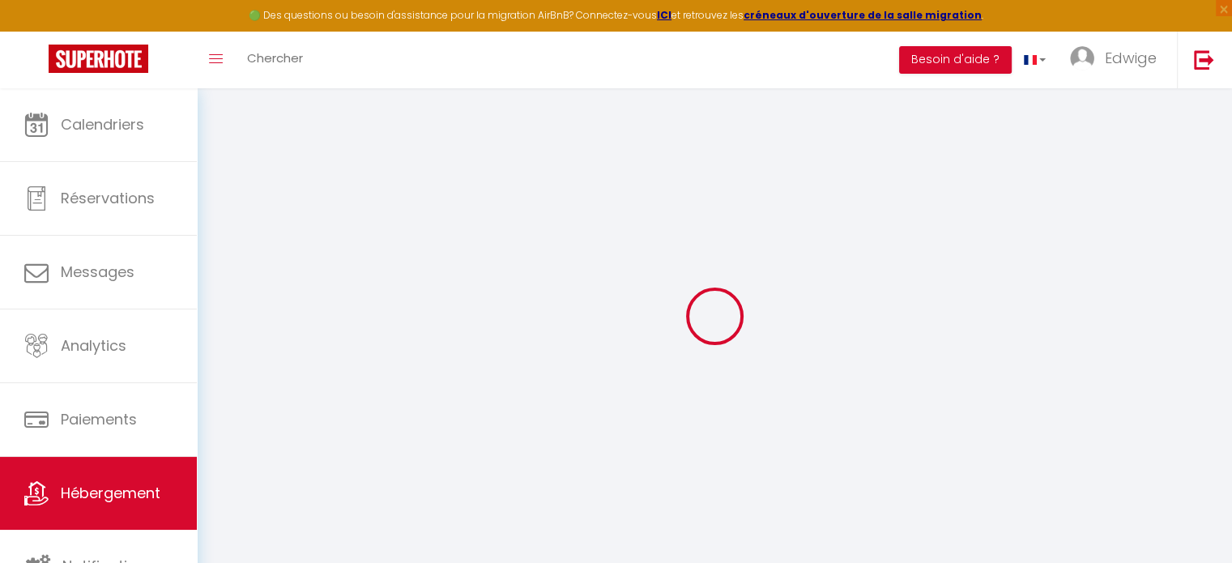
checkbox input "false"
select select
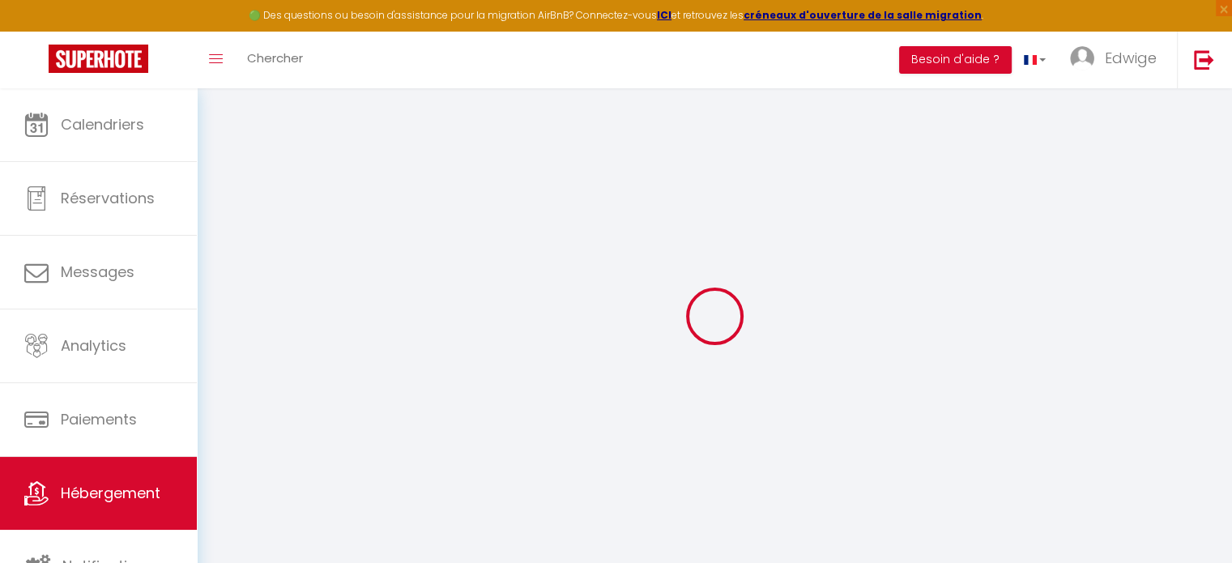
type input "La Belle Armentières"
type input "Edwige"
type input "[PERSON_NAME]"
type input "[STREET_ADDRESS]"
type input "78260"
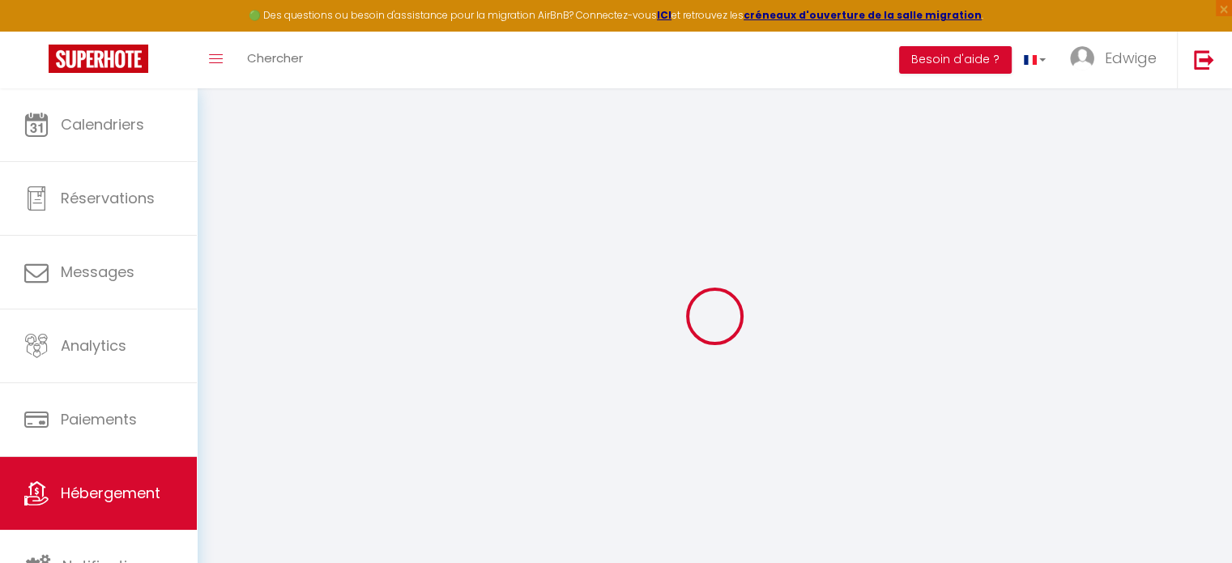
type input "Achères"
select select "houses"
type input "65"
select select
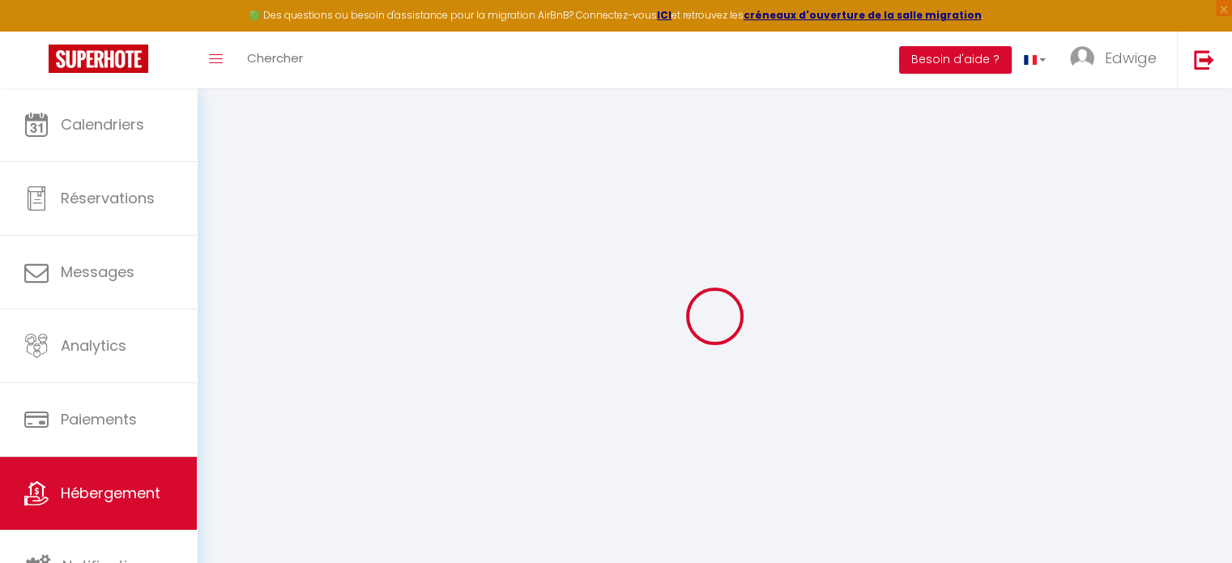
select select
type input "[STREET_ADDRESS]"
type input "59280"
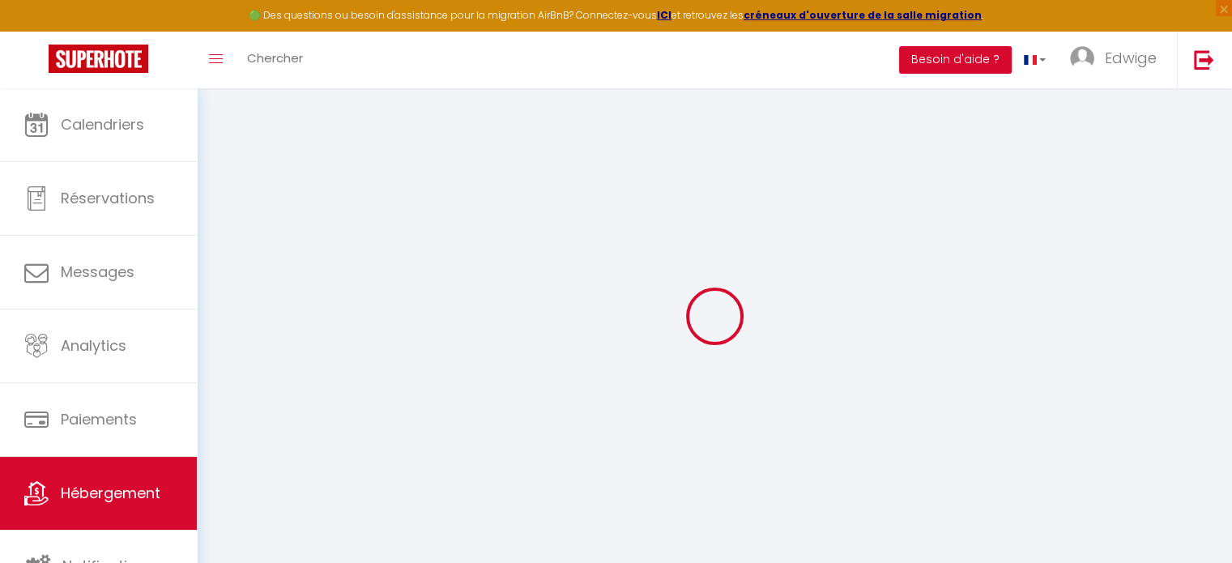
type input "Armentières"
type input "[EMAIL_ADDRESS][DOMAIN_NAME]"
select select
checkbox input "false"
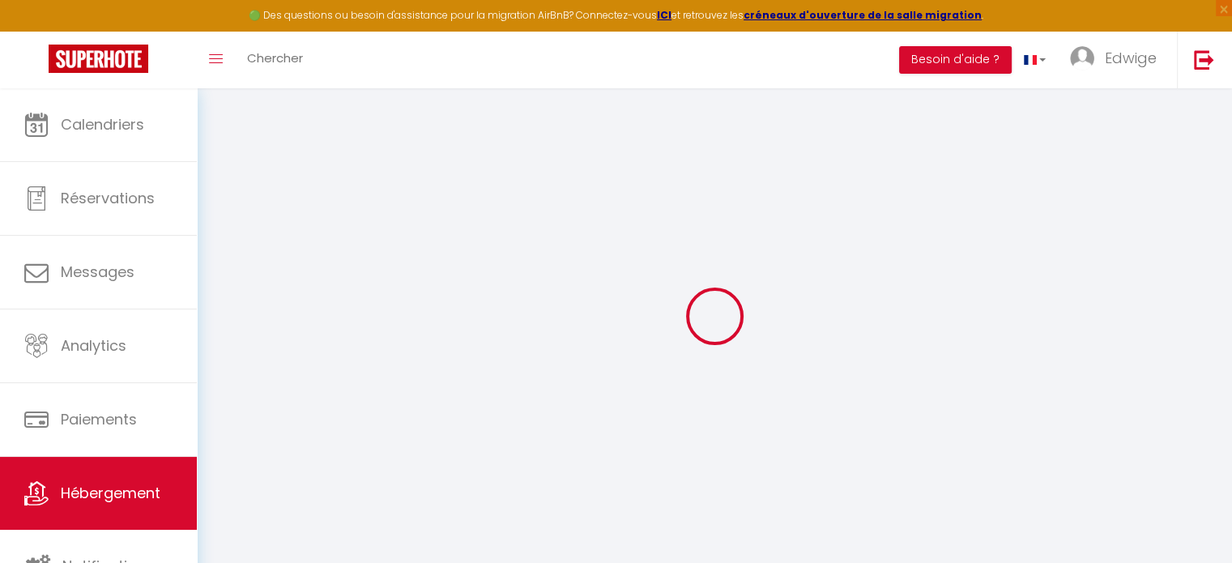
checkbox input "false"
type input "0"
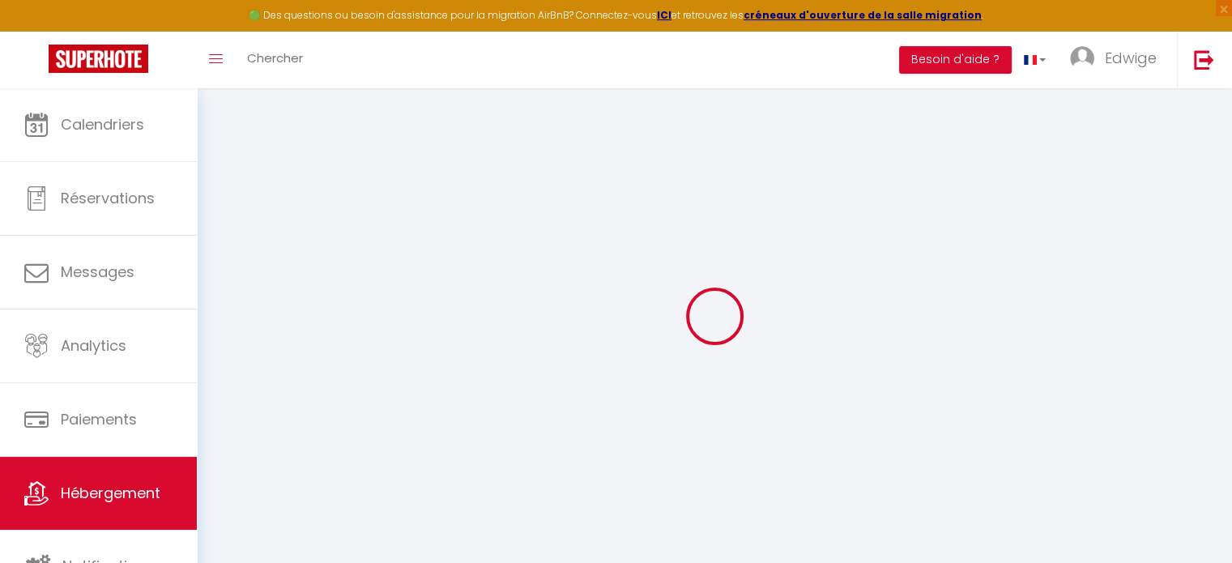
type input "0"
select select
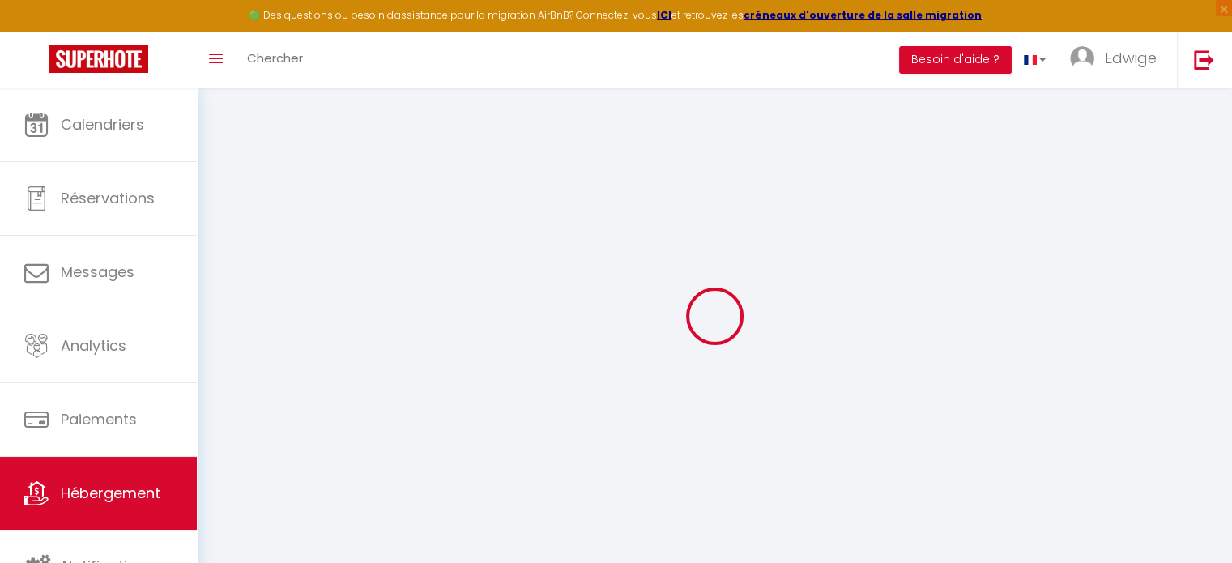
select select
checkbox input "false"
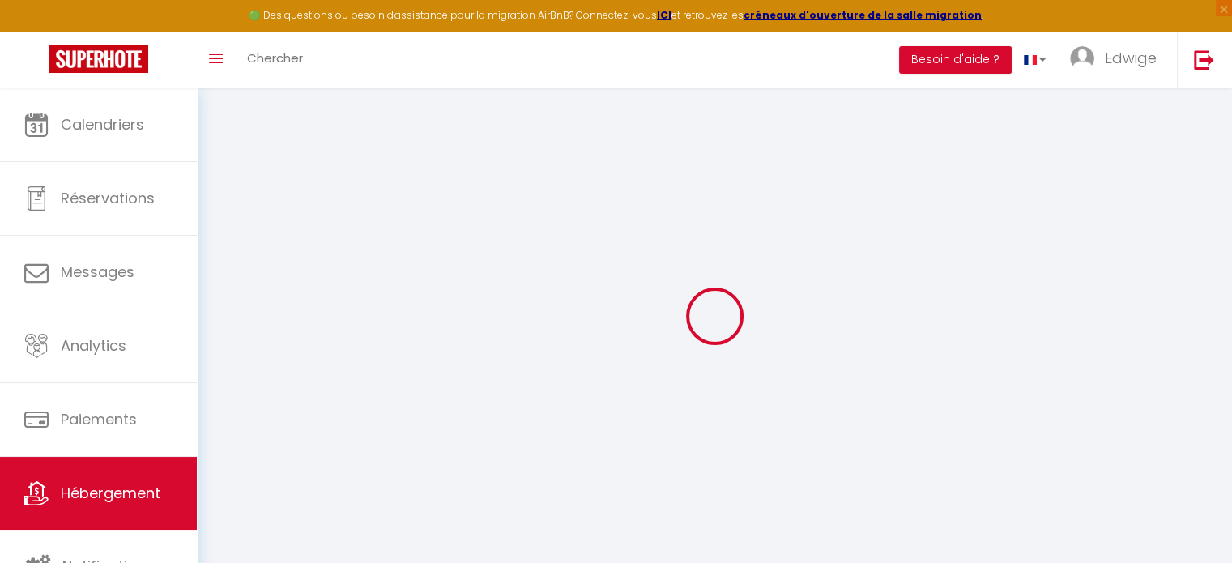
checkbox input "false"
select select
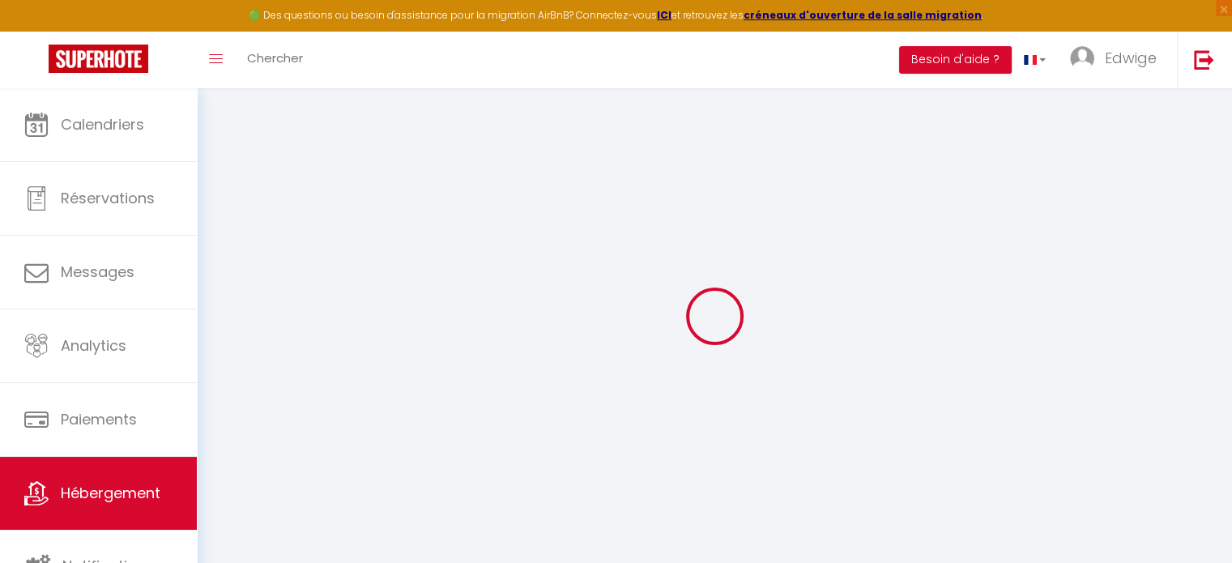
select select
checkbox input "false"
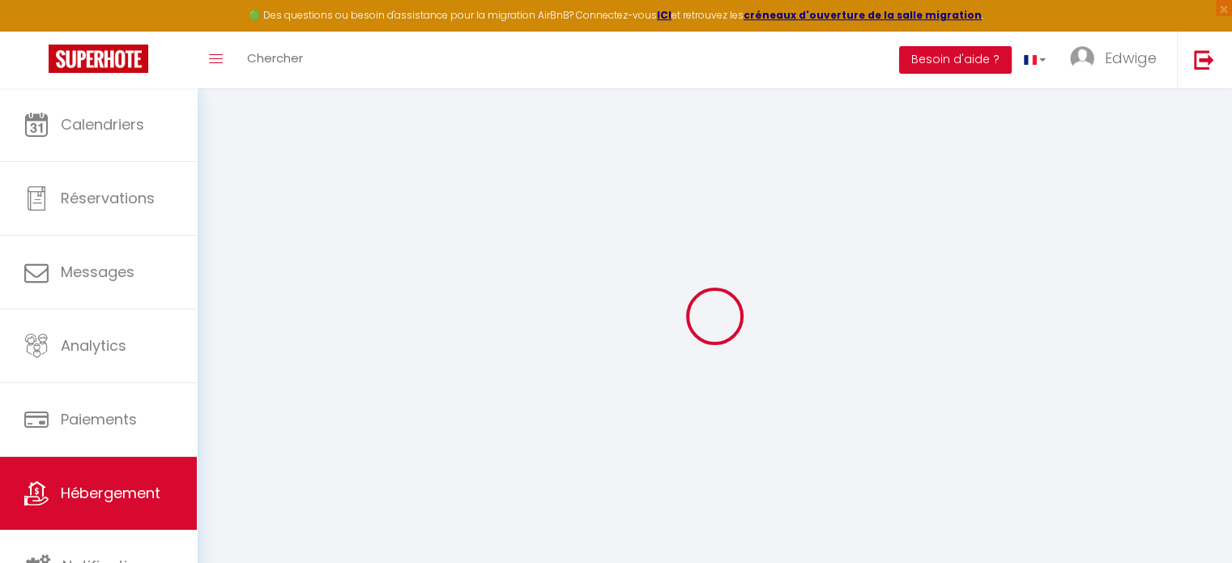
checkbox input "false"
select select
checkbox input "false"
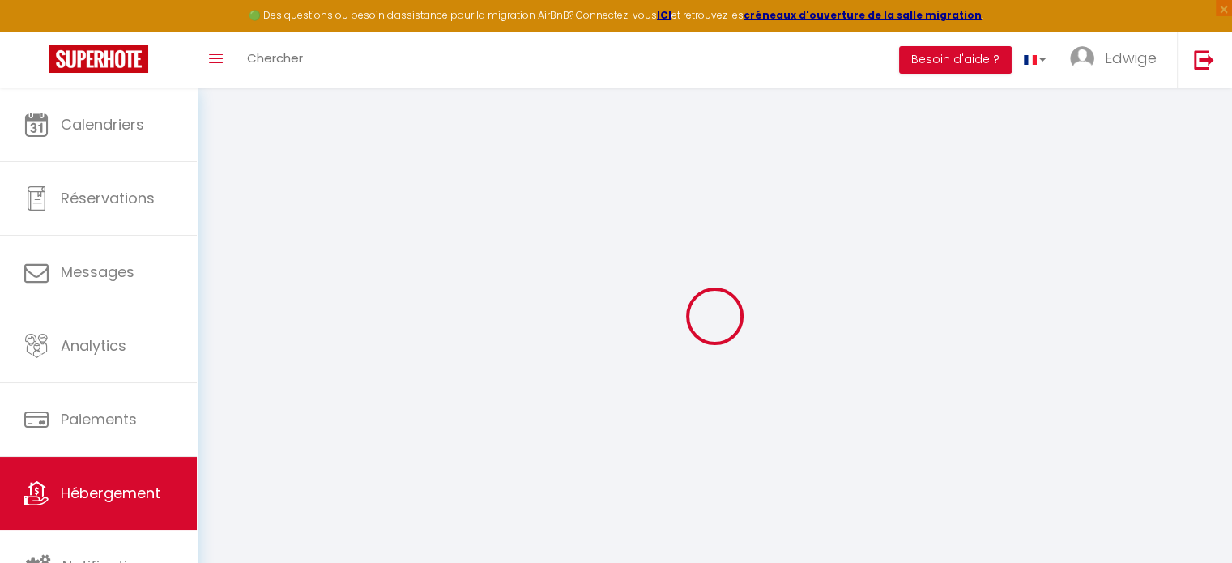
checkbox input "false"
select select "15:00"
select select "23:45"
select select "12:00"
select select "30"
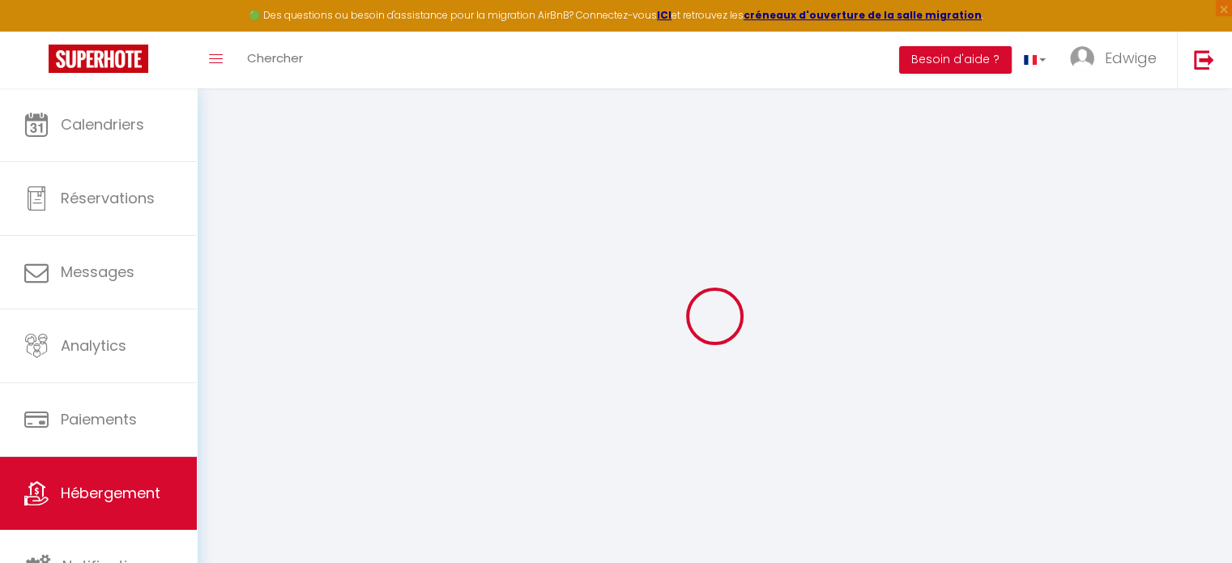
select select "120"
select select
checkbox input "false"
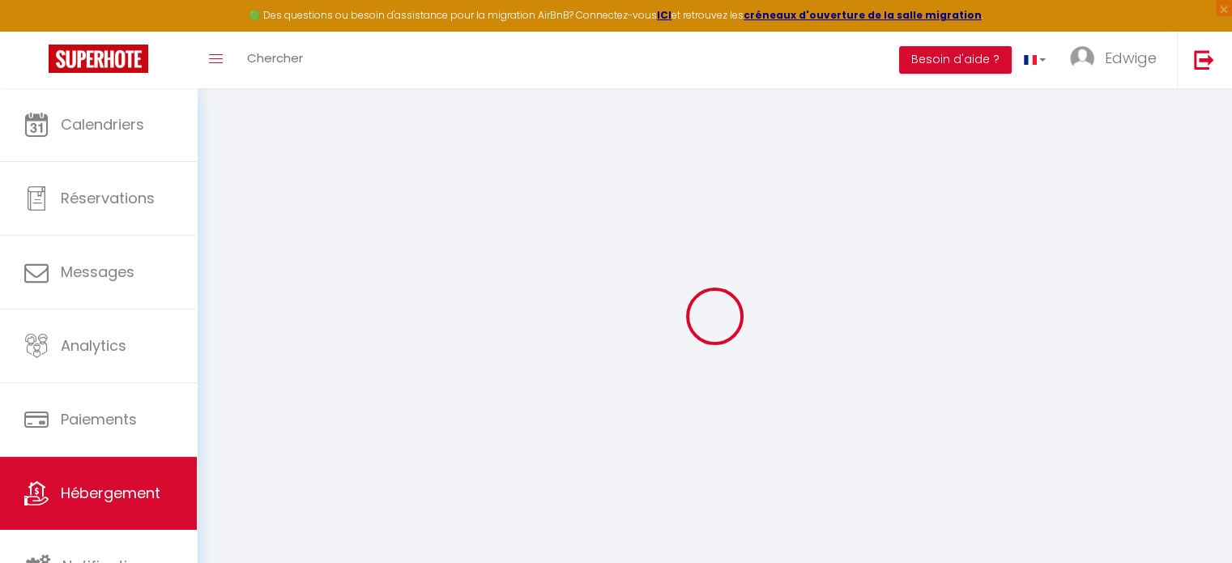
checkbox input "false"
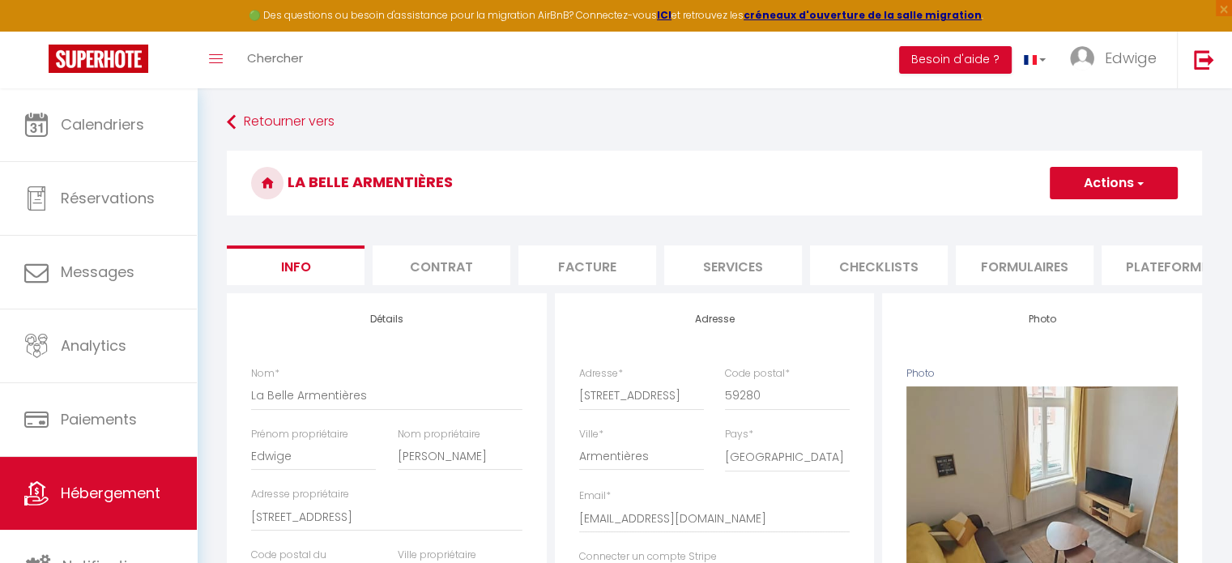
click at [762, 267] on li "Services" at bounding box center [733, 265] width 138 height 40
checkbox input "true"
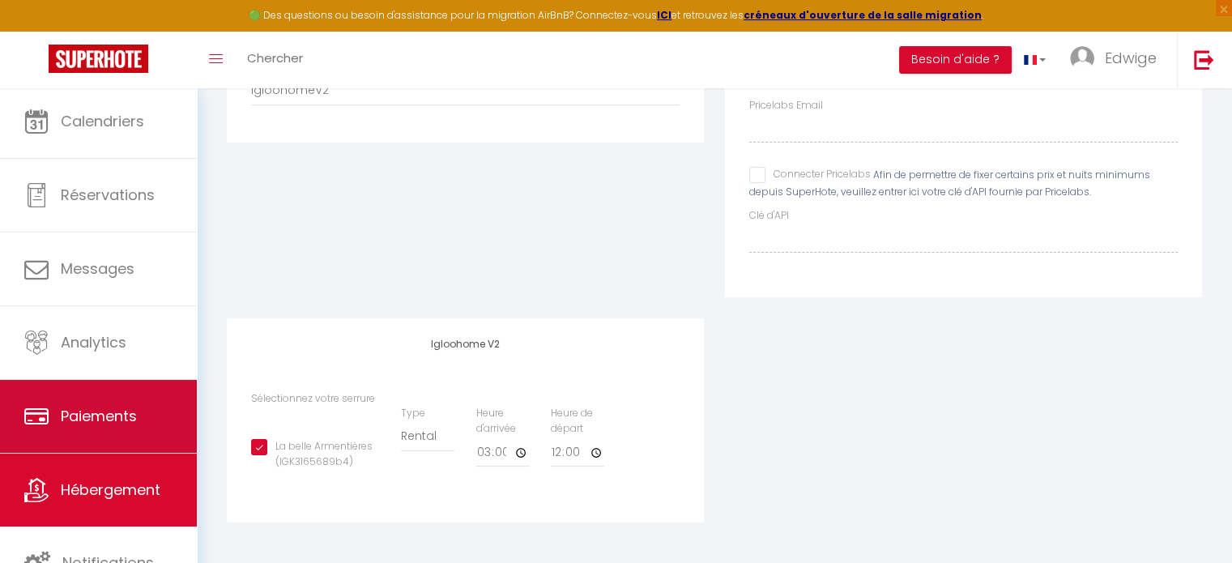
scroll to position [4, 0]
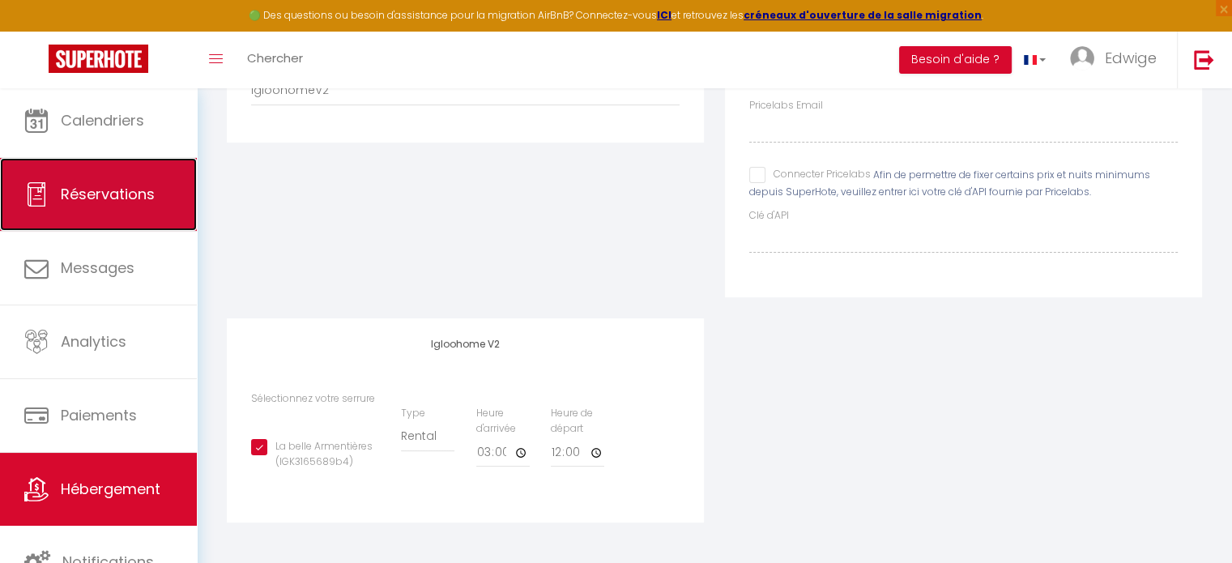
click at [113, 203] on span "Réservations" at bounding box center [108, 194] width 94 height 20
select select "not_cancelled"
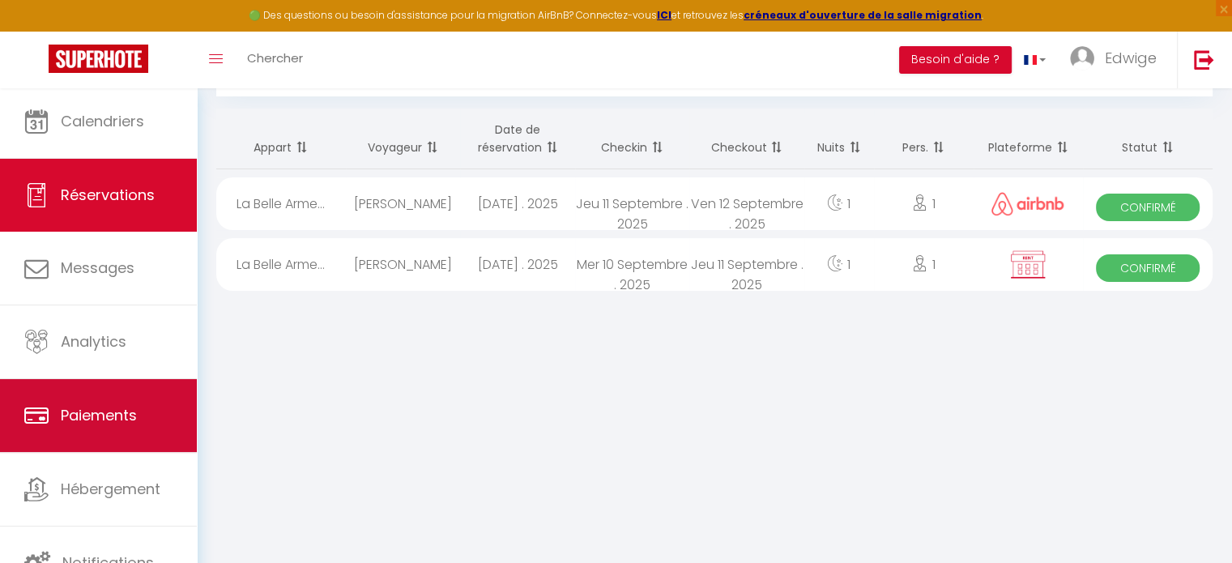
scroll to position [4, 0]
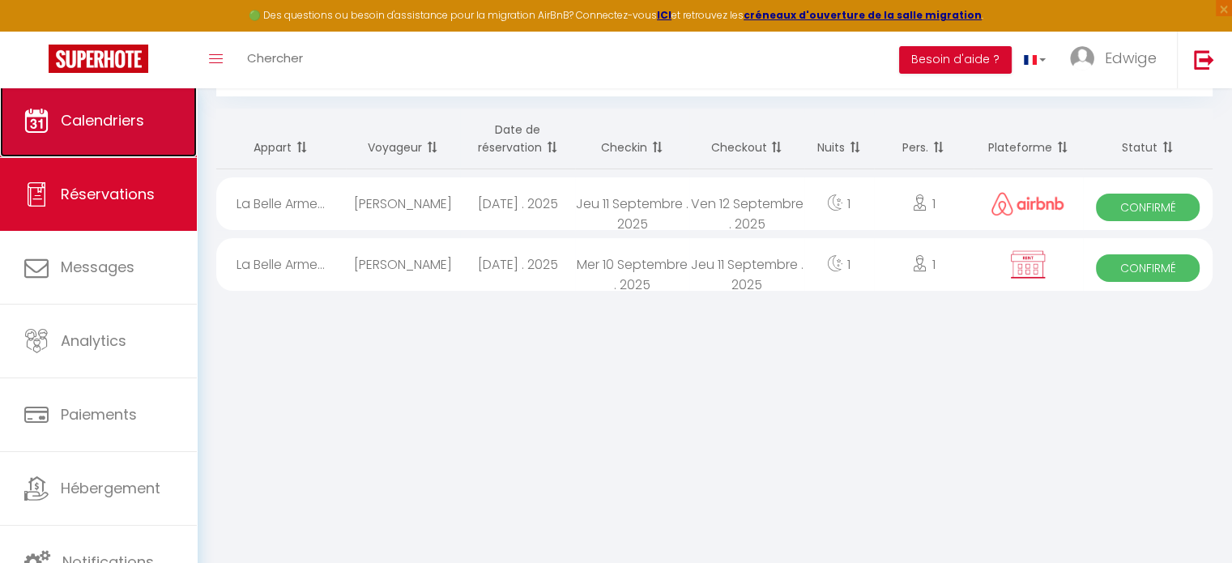
click at [87, 130] on span "Calendriers" at bounding box center [102, 120] width 83 height 20
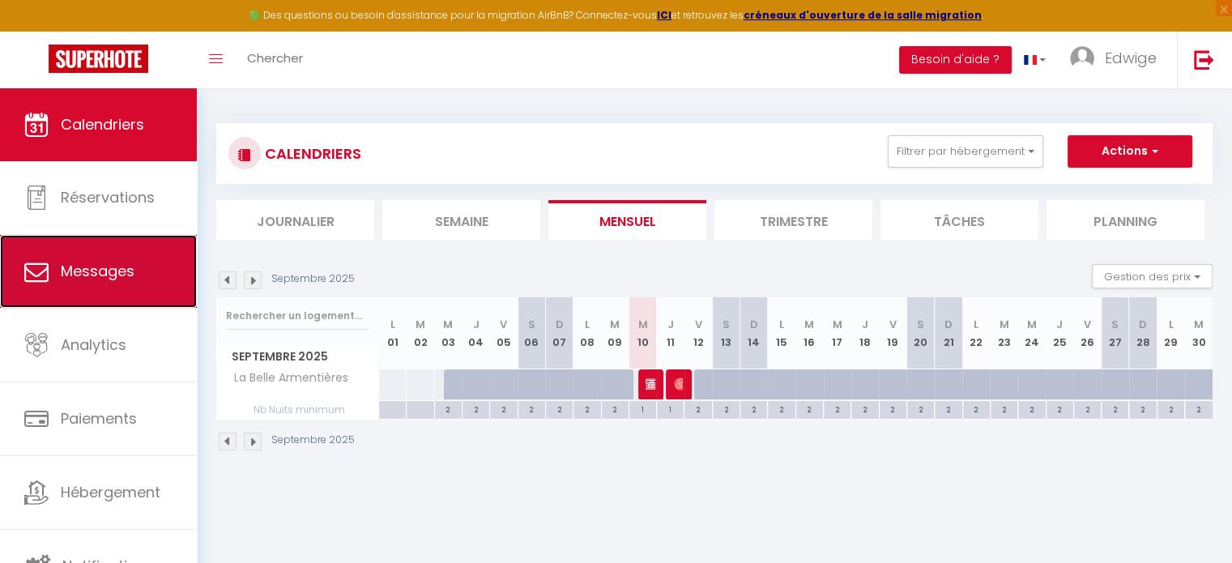
click at [125, 287] on link "Messages" at bounding box center [98, 271] width 197 height 73
select select "message"
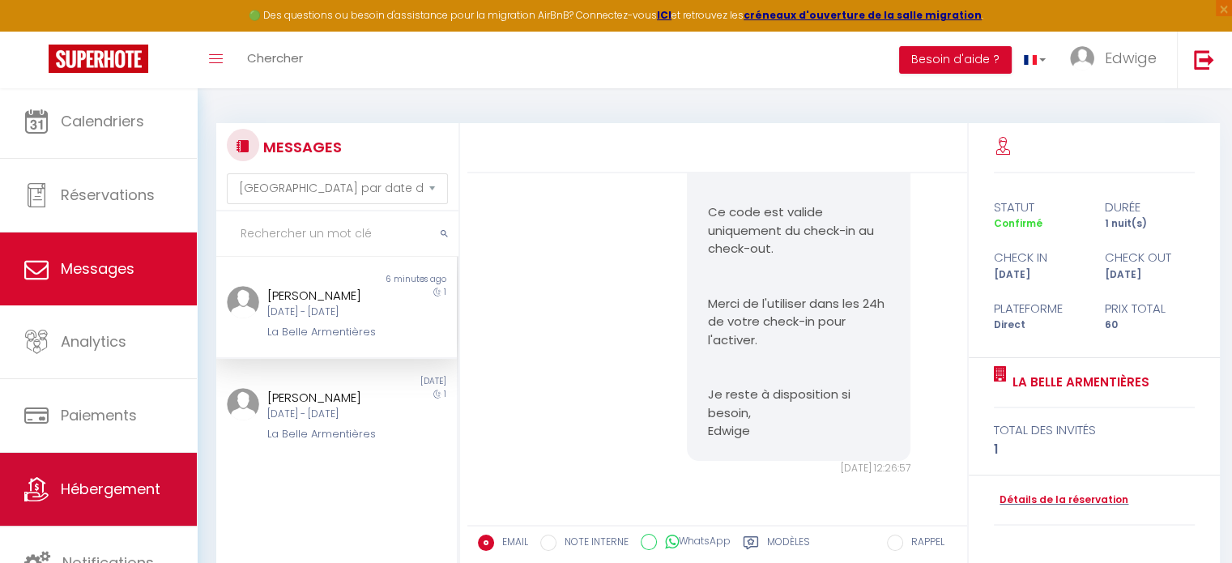
scroll to position [4, 0]
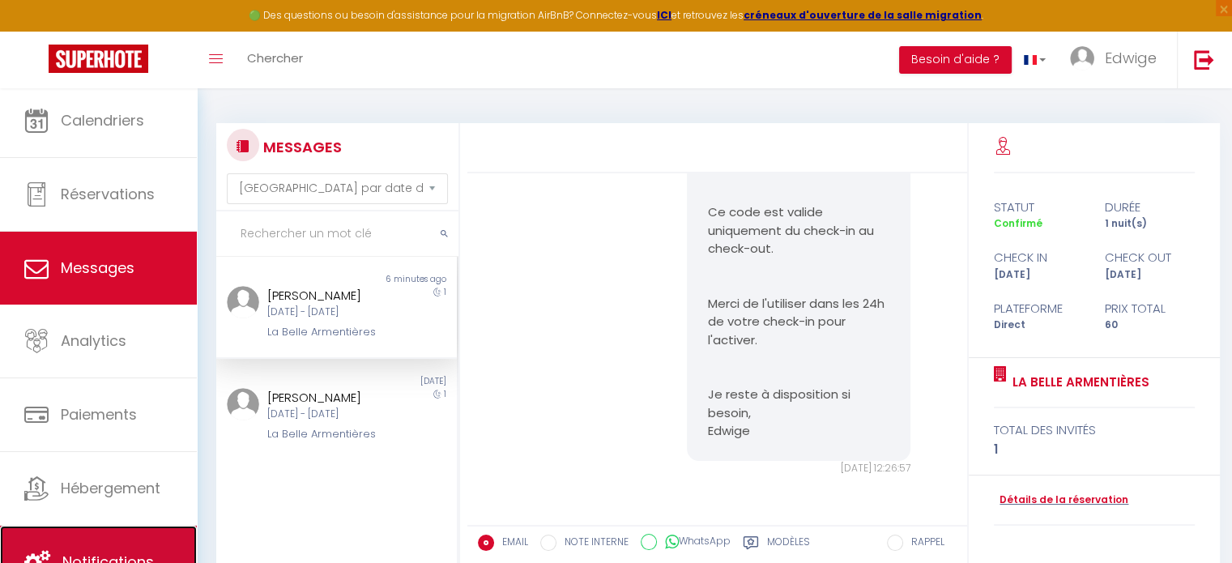
click at [136, 534] on link "Notifications" at bounding box center [98, 562] width 197 height 73
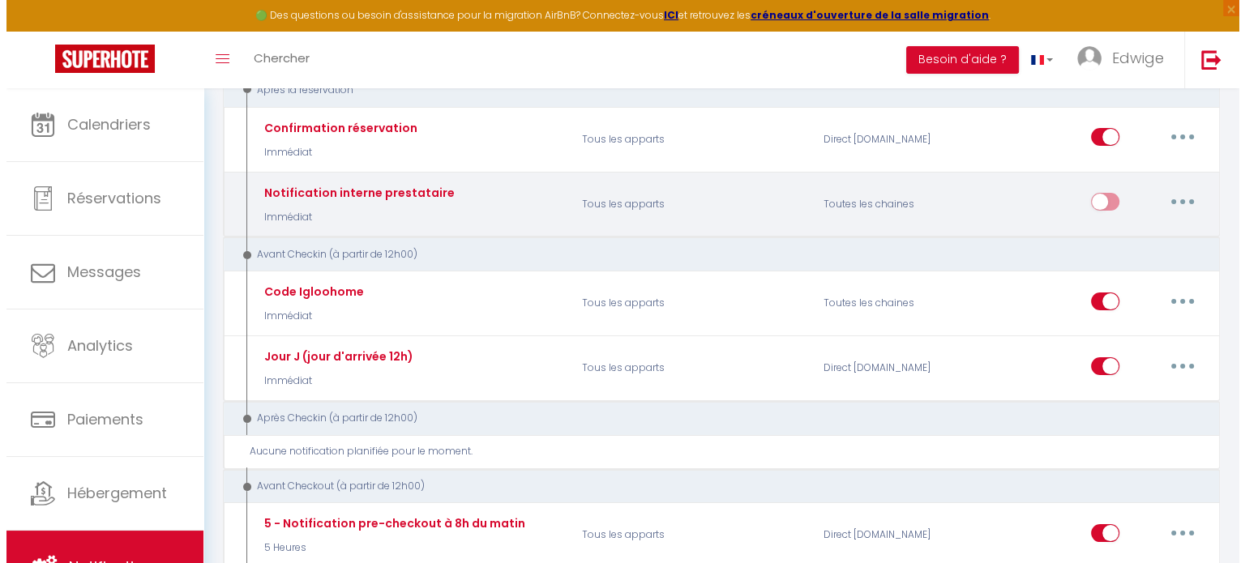
scroll to position [243, 0]
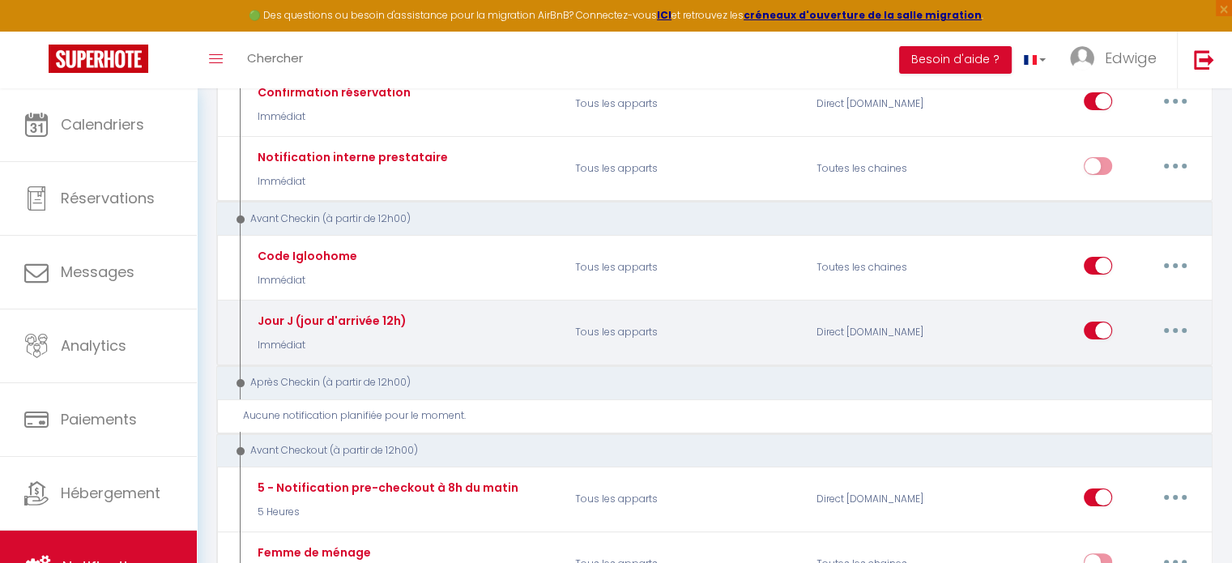
click at [1184, 320] on button "button" at bounding box center [1175, 331] width 45 height 26
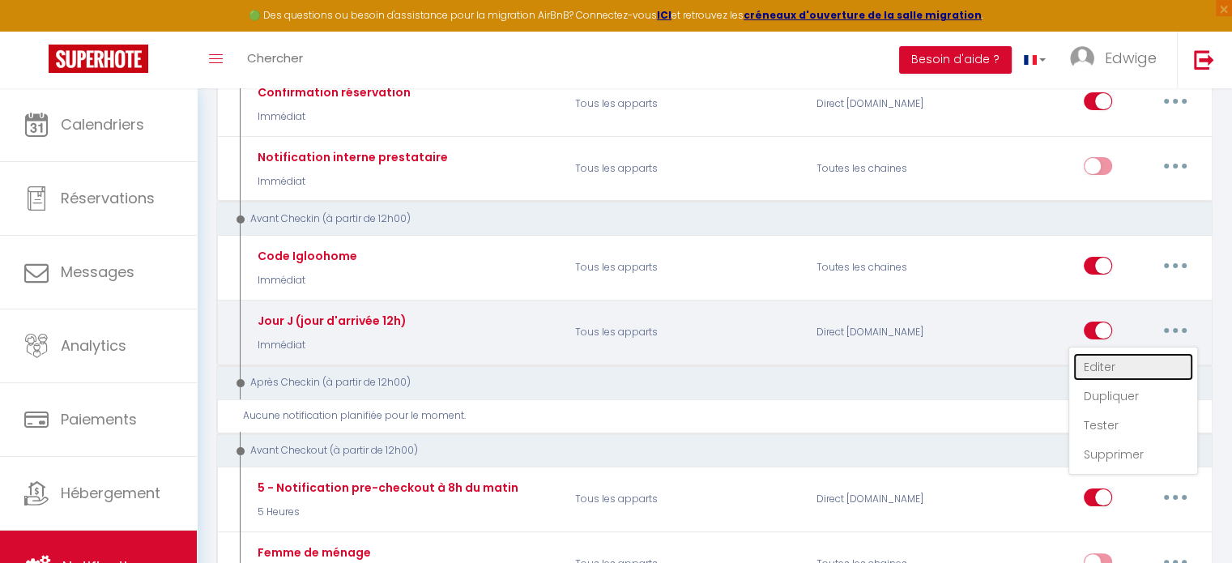
click at [1120, 356] on link "Editer" at bounding box center [1134, 367] width 120 height 28
type input "Jour J (jour d'arrivée 12h)"
select select "Immédiat"
select select "if_booking_is_paid"
checkbox input "true"
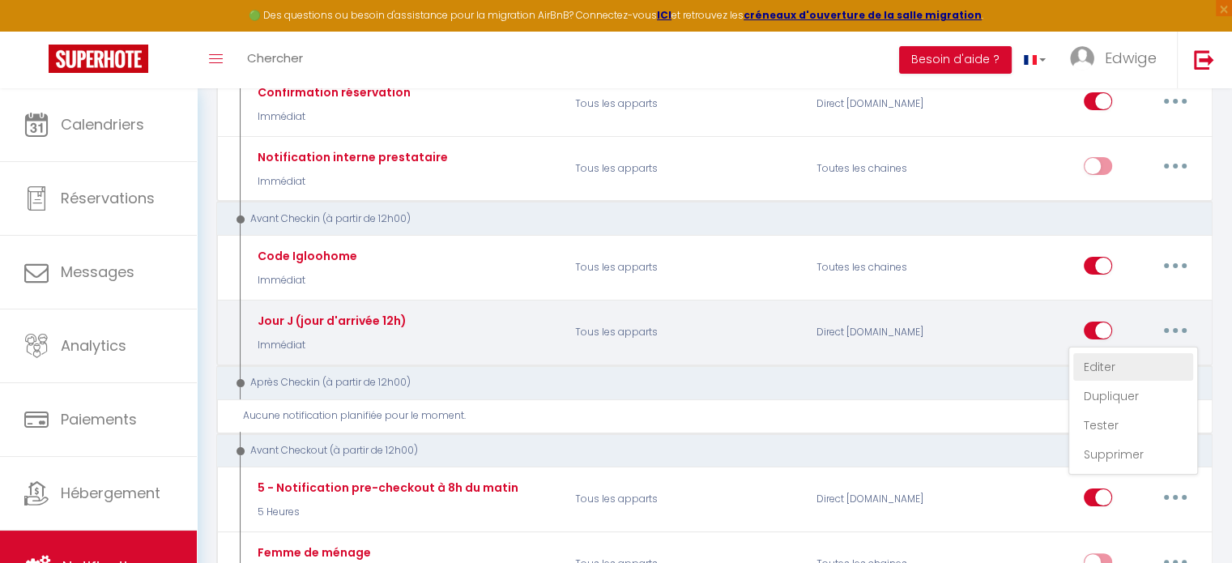
checkbox input "false"
radio input "true"
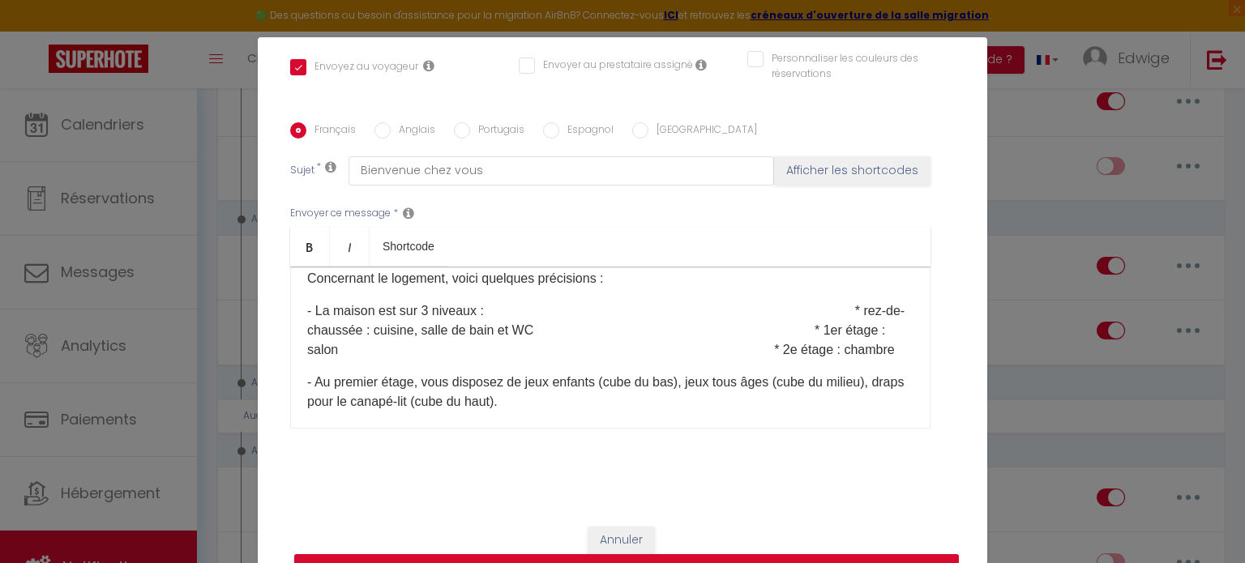
scroll to position [400, 0]
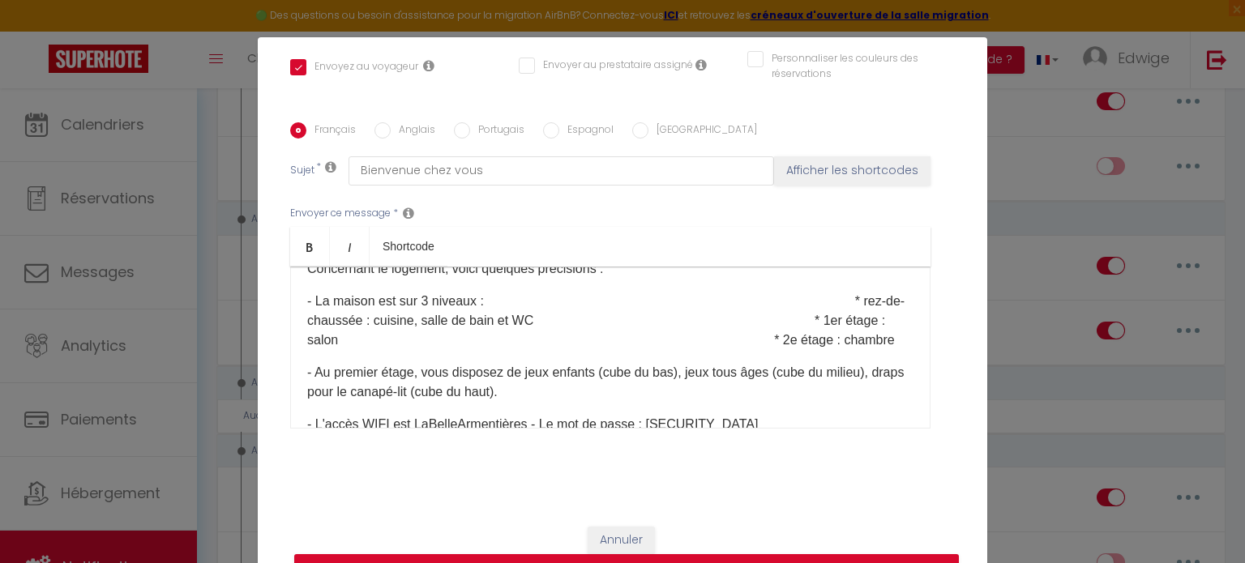
click at [307, 338] on p "- La maison est sur 3 niveaux : * rez-de-chaussée : cuisine, salle de bain et W…" at bounding box center [610, 321] width 606 height 58
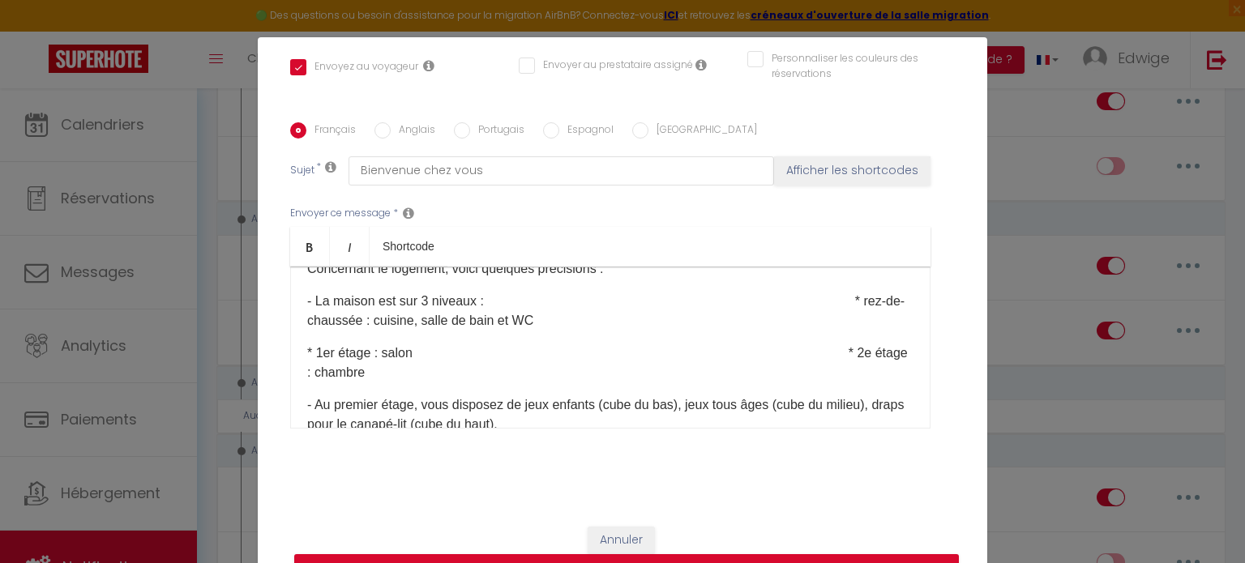
click at [295, 376] on div "Bonjour [GUEST:FIRST_NAME], [PERSON_NAME]espère que le voyage s'est bien passé.…" at bounding box center [610, 348] width 640 height 162
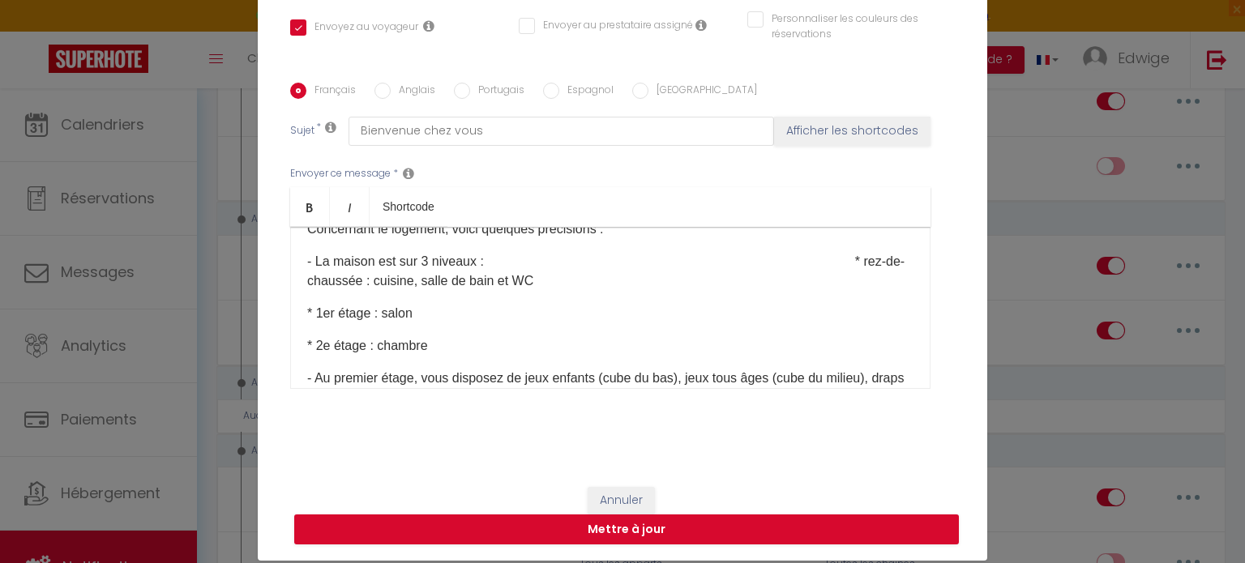
scroll to position [74, 0]
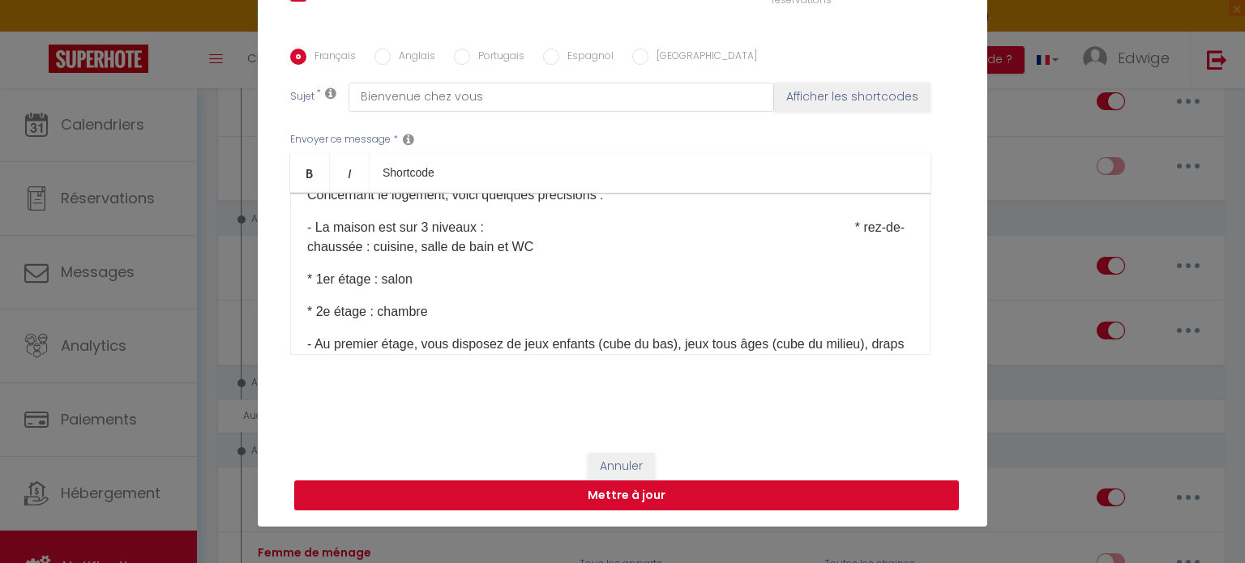
click at [630, 496] on button "Mettre à jour" at bounding box center [626, 495] width 664 height 31
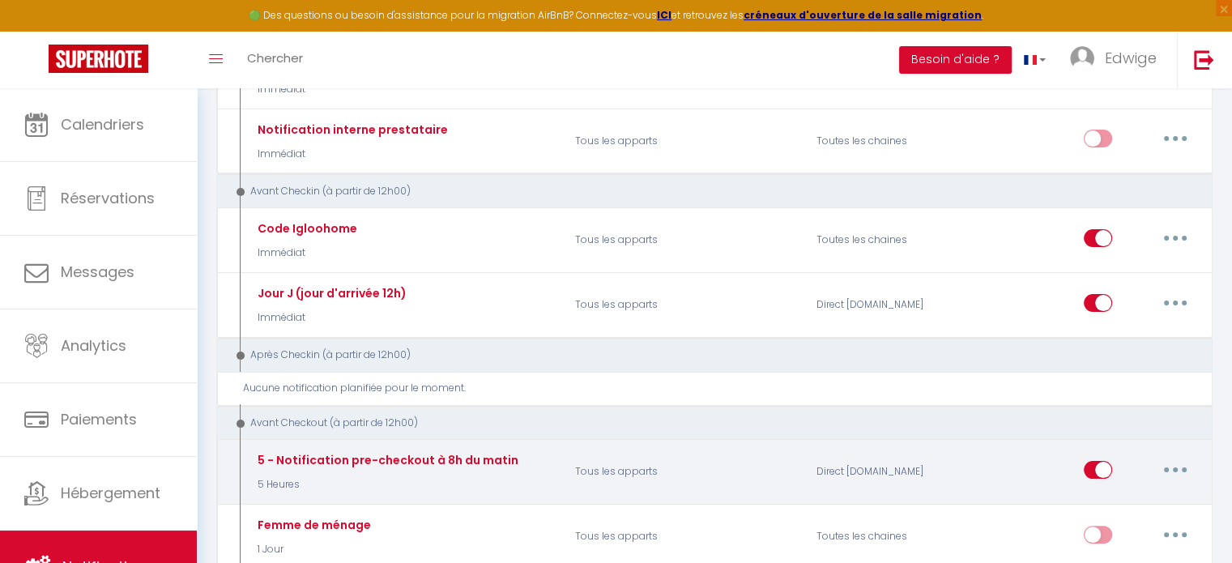
scroll to position [243, 0]
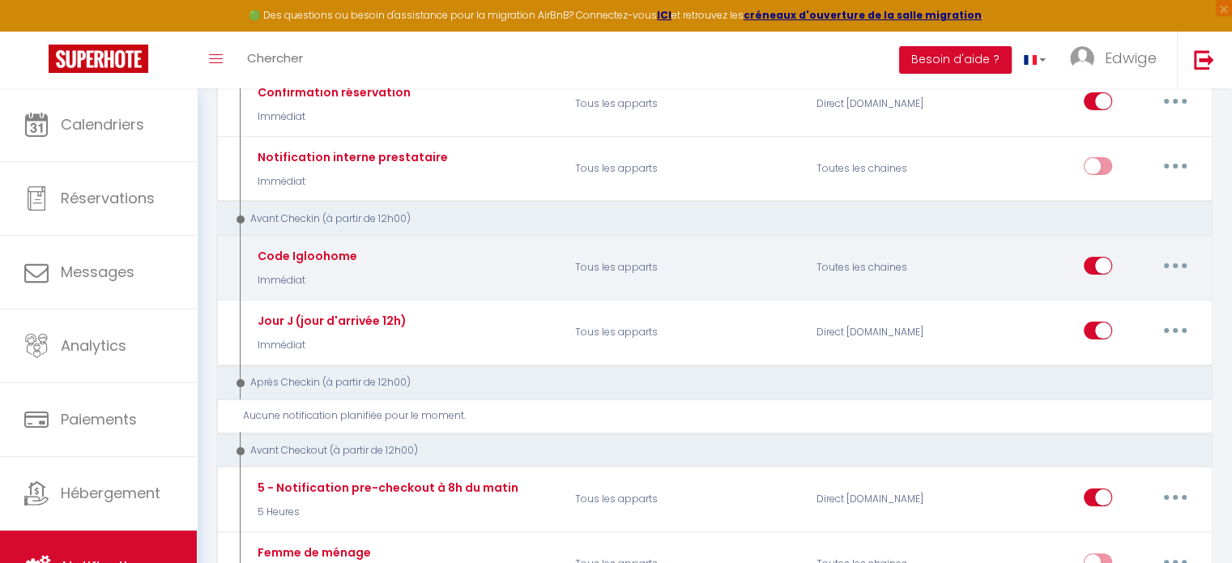
click at [1188, 266] on button "button" at bounding box center [1175, 266] width 45 height 26
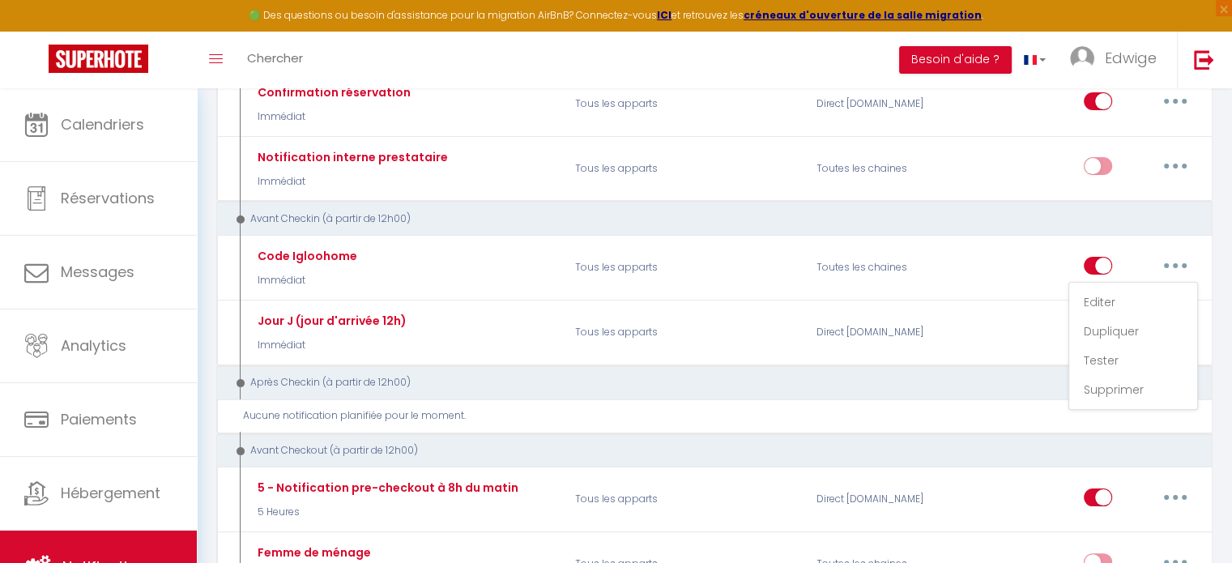
click at [1198, 210] on div "Avant Checkin (à partir de 12h00)" at bounding box center [714, 218] width 997 height 35
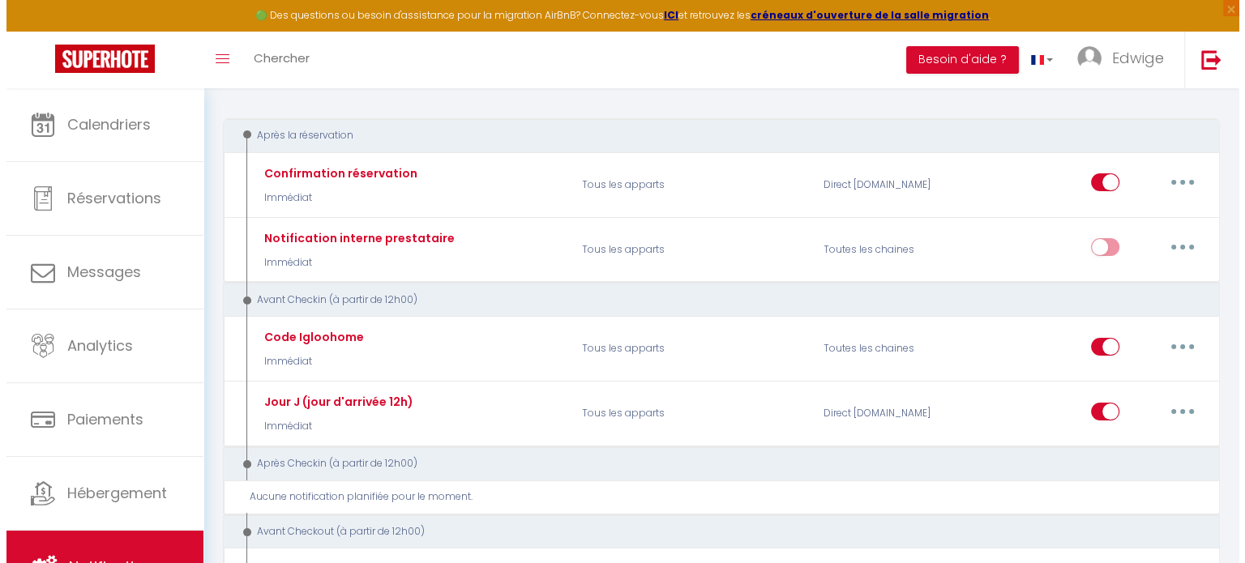
scroll to position [162, 0]
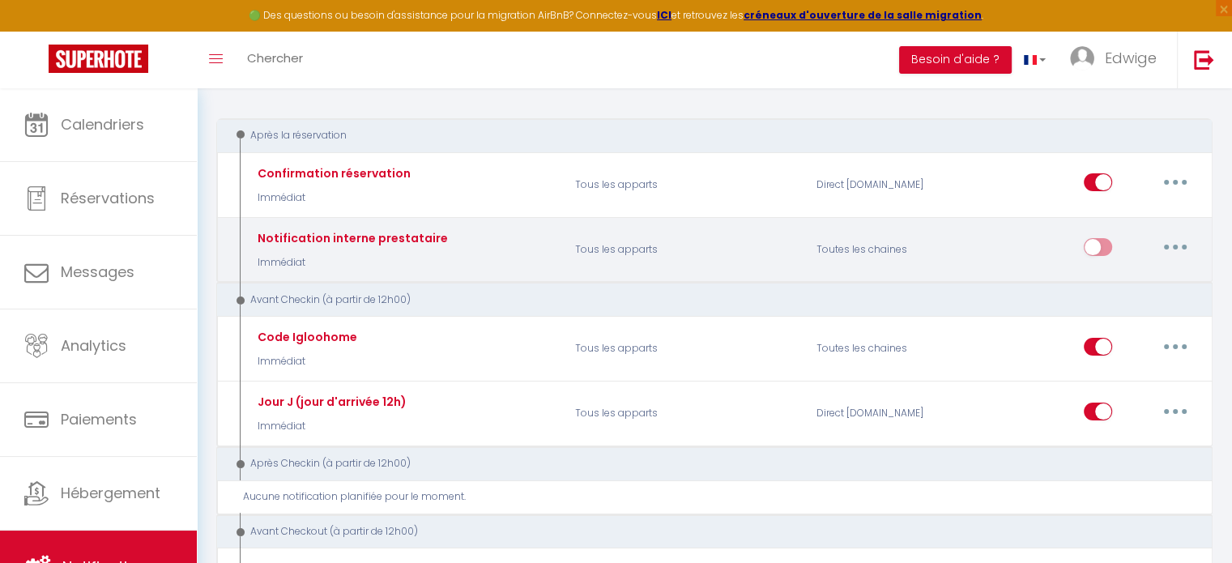
click at [1176, 241] on button "button" at bounding box center [1175, 247] width 45 height 26
click at [1082, 289] on link "Editer" at bounding box center [1134, 285] width 120 height 28
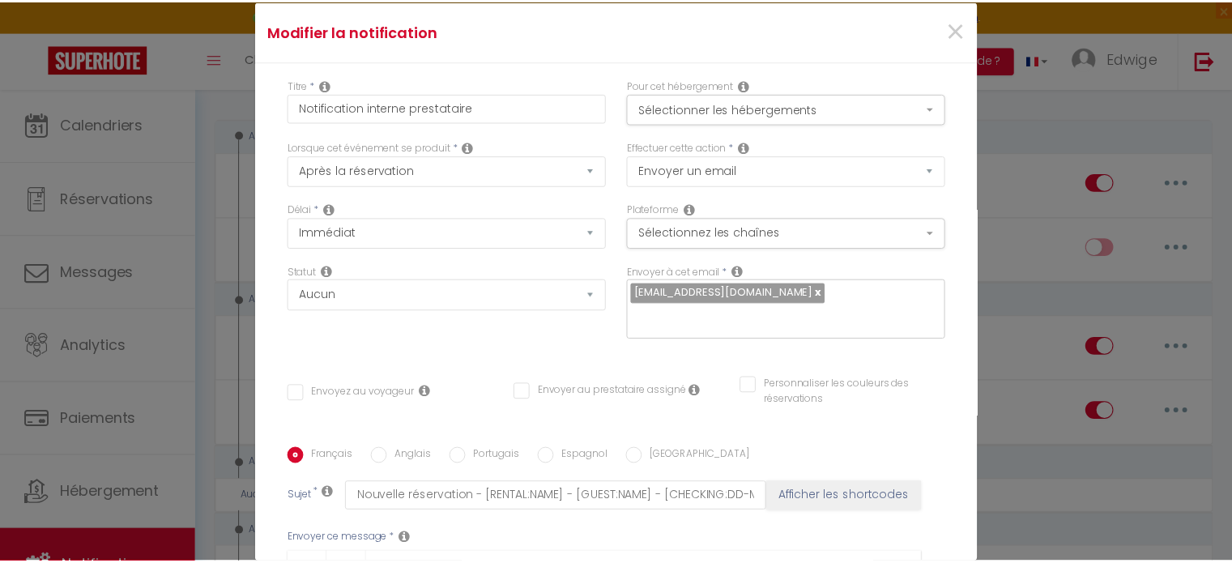
scroll to position [0, 0]
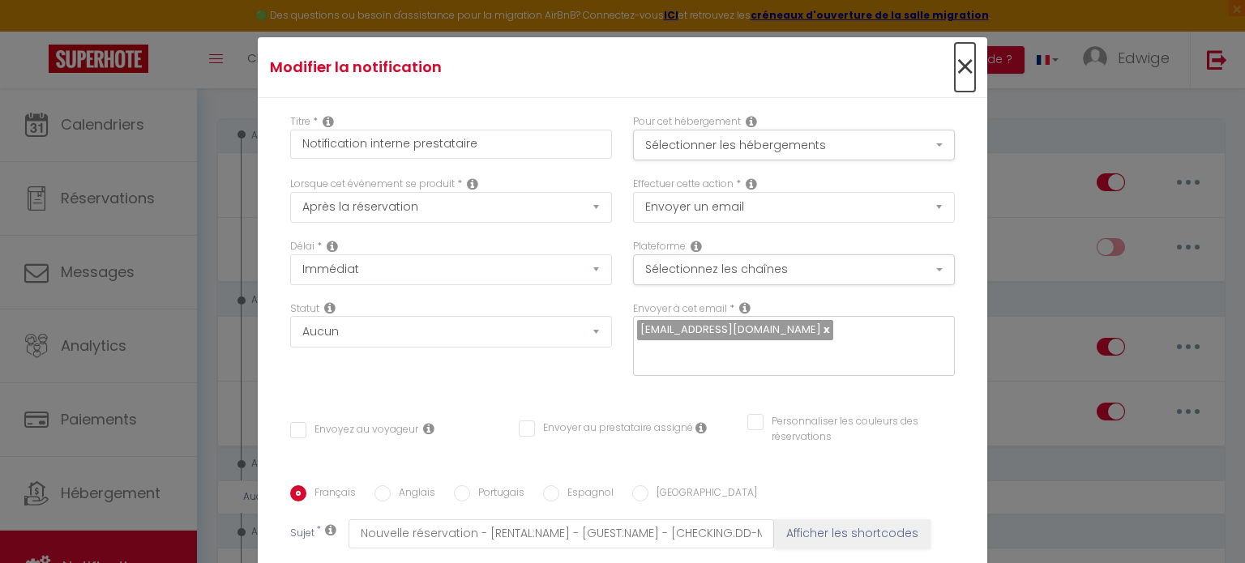
click at [954, 66] on span "×" at bounding box center [964, 67] width 20 height 49
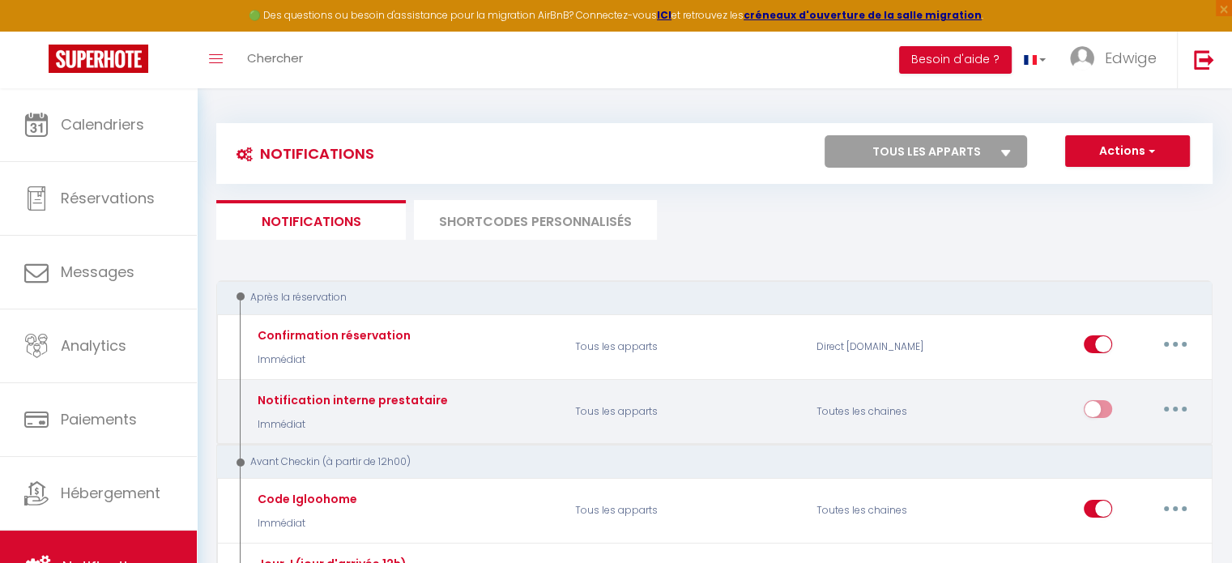
click at [1162, 405] on button "button" at bounding box center [1175, 409] width 45 height 26
click at [1116, 439] on link "Editer" at bounding box center [1134, 447] width 120 height 28
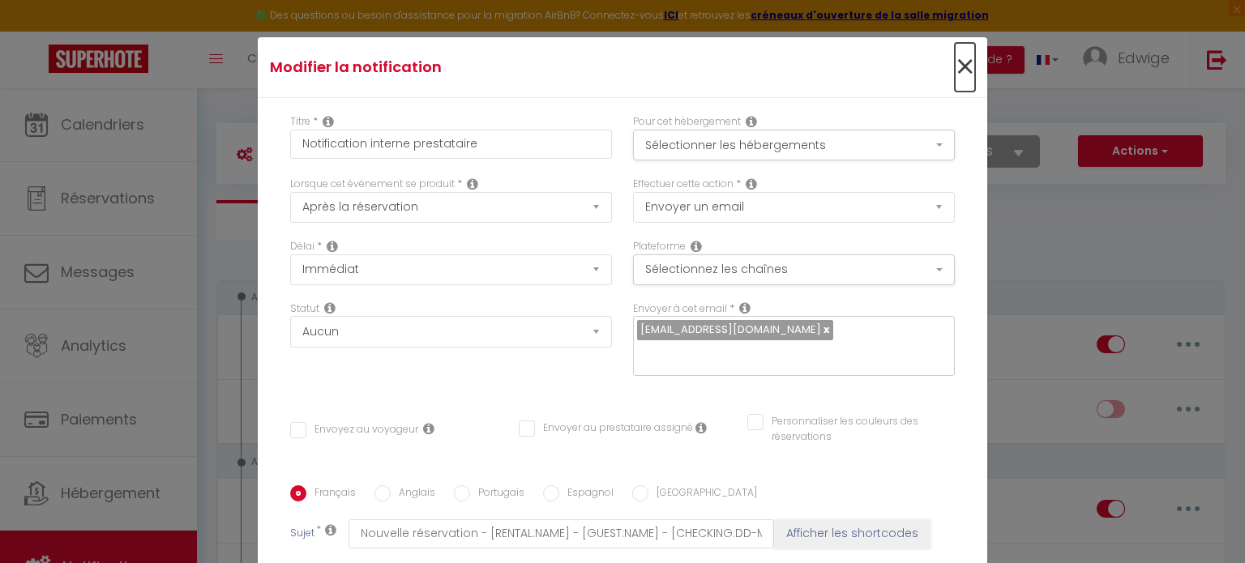
click at [954, 61] on span "×" at bounding box center [964, 67] width 20 height 49
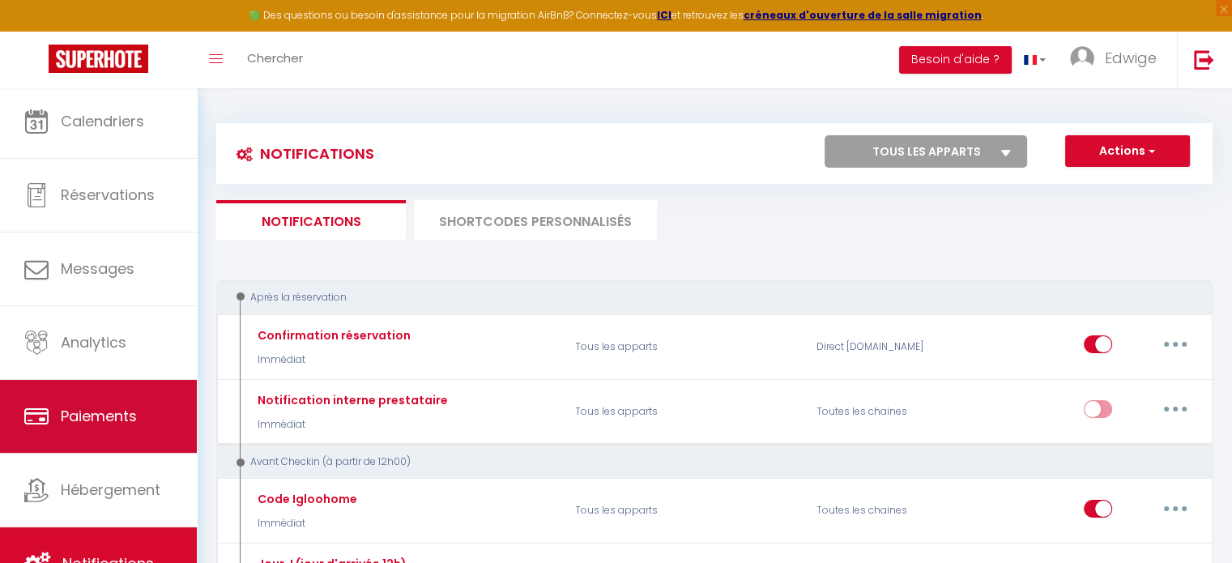
scroll to position [4, 0]
